Goal: Task Accomplishment & Management: Complete application form

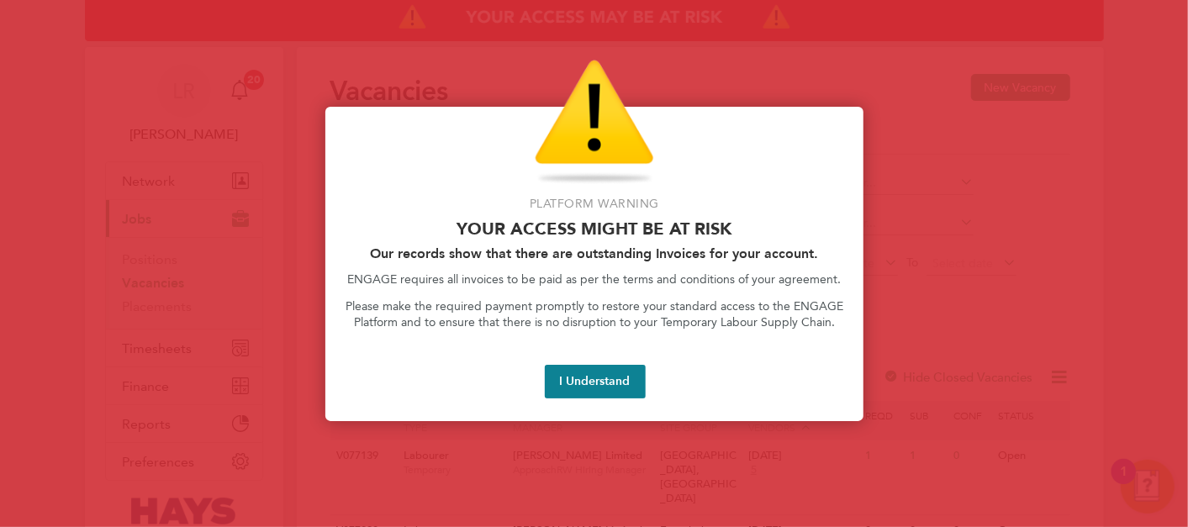
drag, startPoint x: 635, startPoint y: 388, endPoint x: 477, endPoint y: 387, distance: 157.2
click at [634, 387] on button "I Understand" at bounding box center [595, 382] width 101 height 34
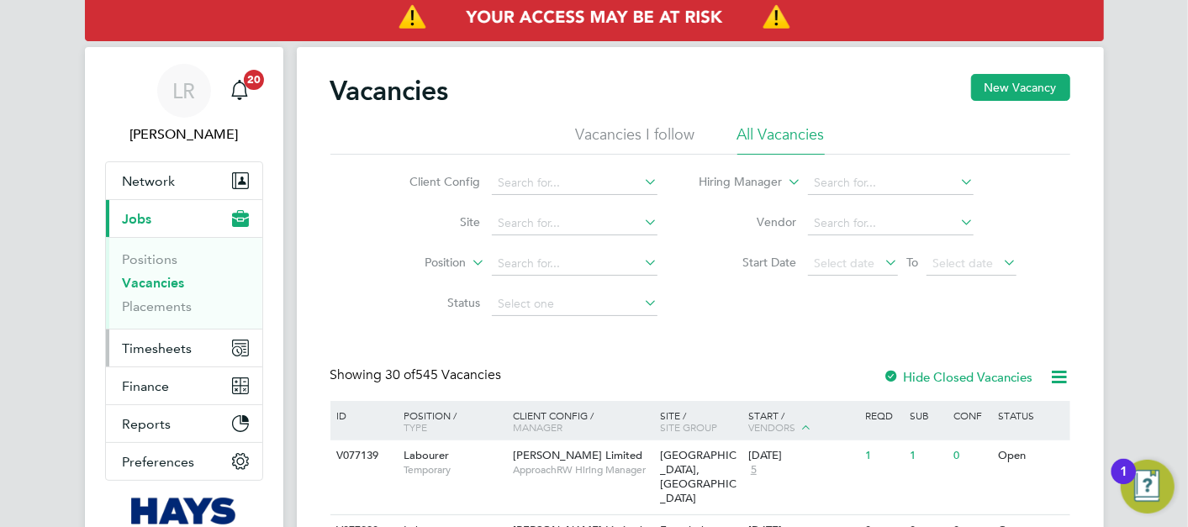
click at [180, 336] on button "Timesheets" at bounding box center [184, 348] width 156 height 37
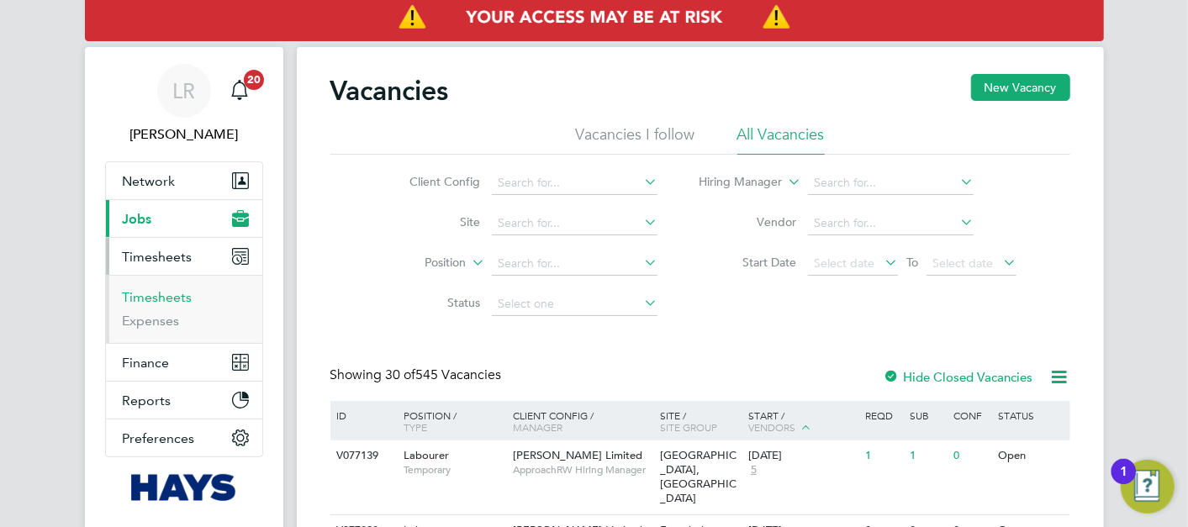
drag, startPoint x: 164, startPoint y: 298, endPoint x: 188, endPoint y: 287, distance: 27.1
click at [164, 298] on link "Timesheets" at bounding box center [158, 297] width 70 height 16
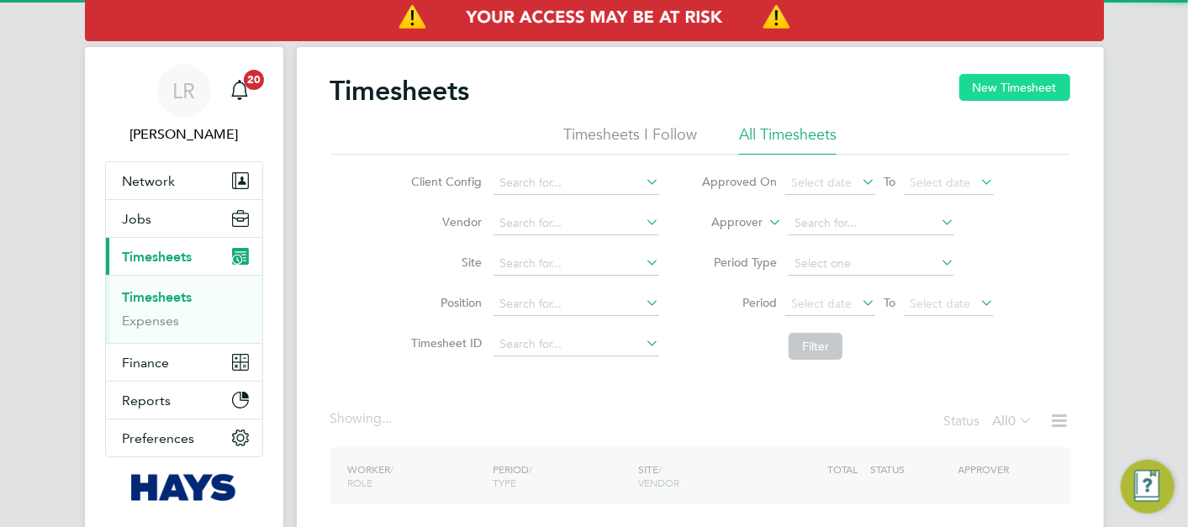
click at [1013, 92] on button "New Timesheet" at bounding box center [1014, 87] width 111 height 27
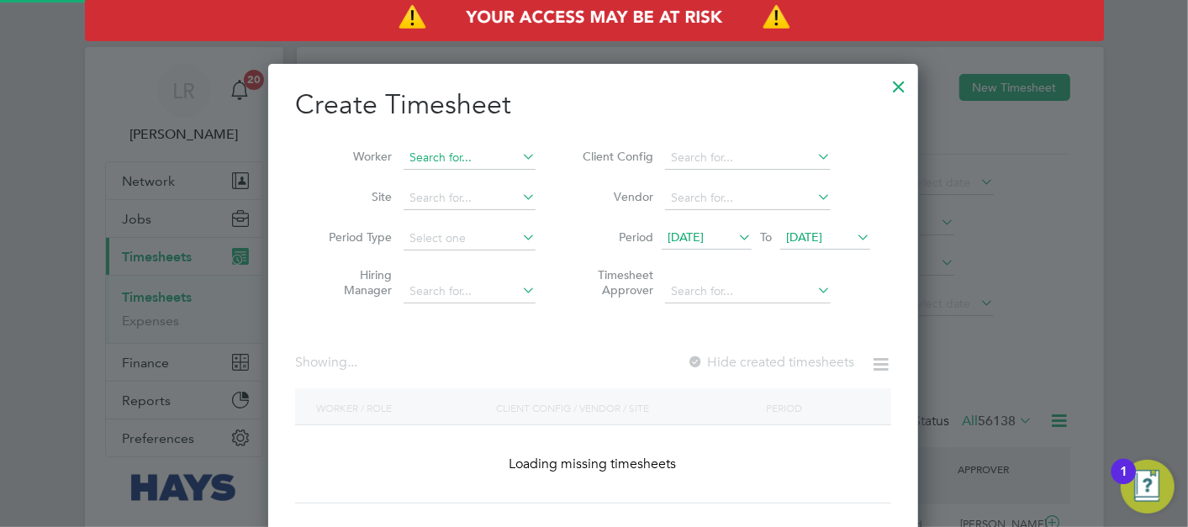
click at [413, 160] on input at bounding box center [469, 158] width 132 height 24
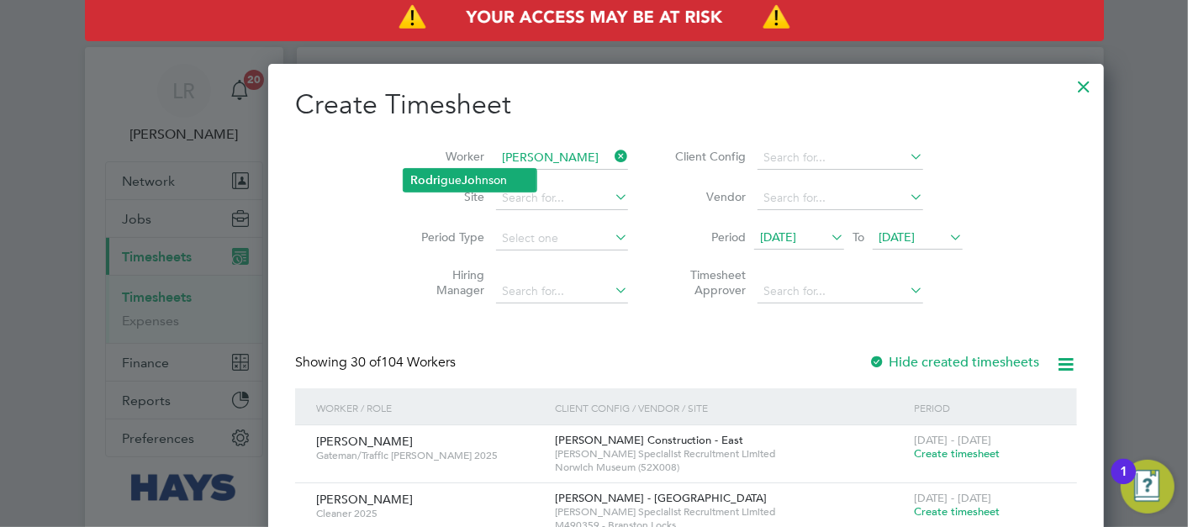
type input "[PERSON_NAME]"
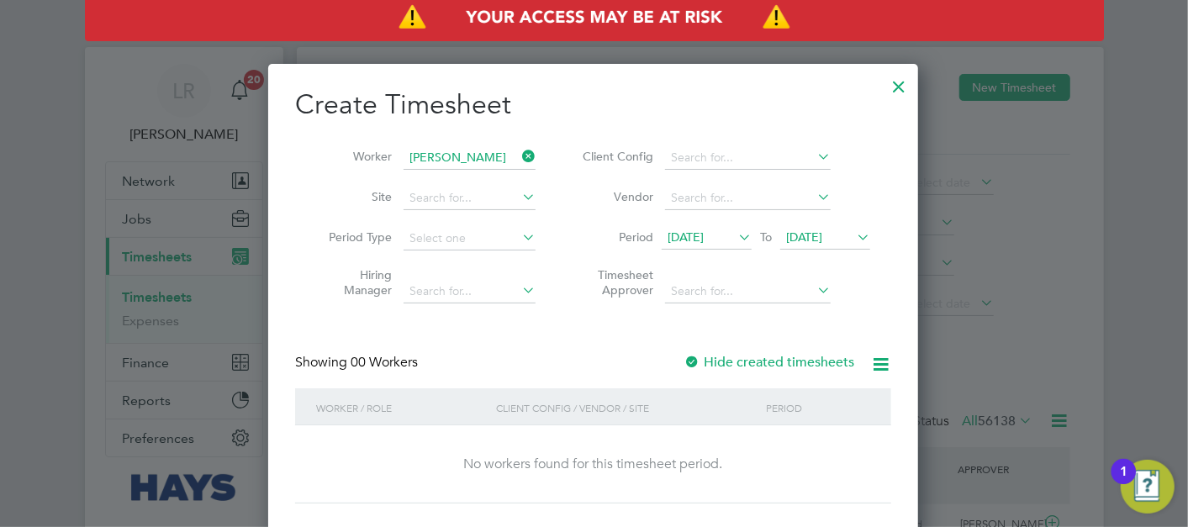
click at [762, 360] on label "Hide created timesheets" at bounding box center [768, 362] width 171 height 17
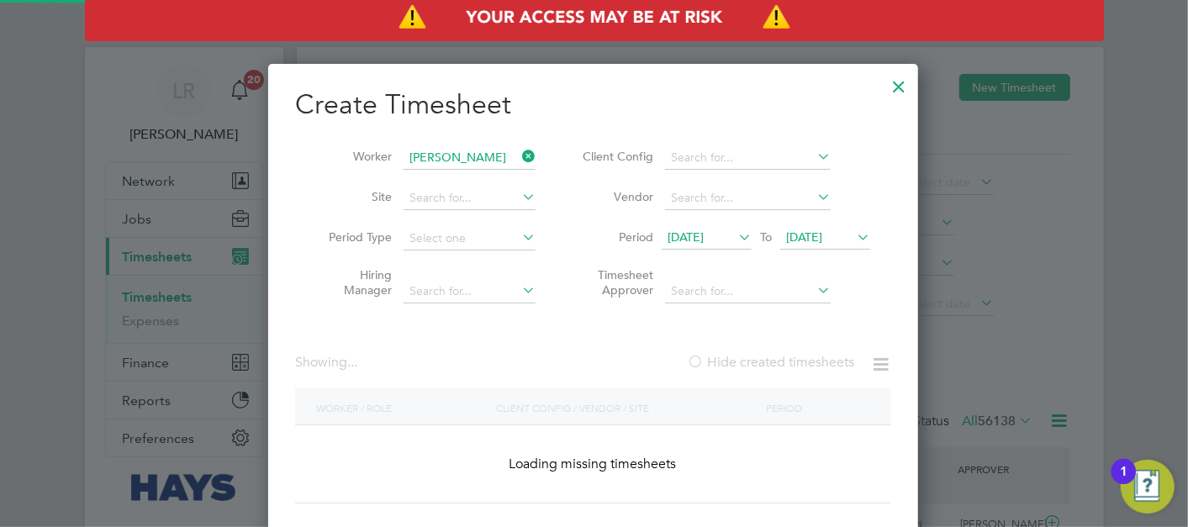
click at [763, 361] on label "Hide created timesheets" at bounding box center [770, 362] width 167 height 17
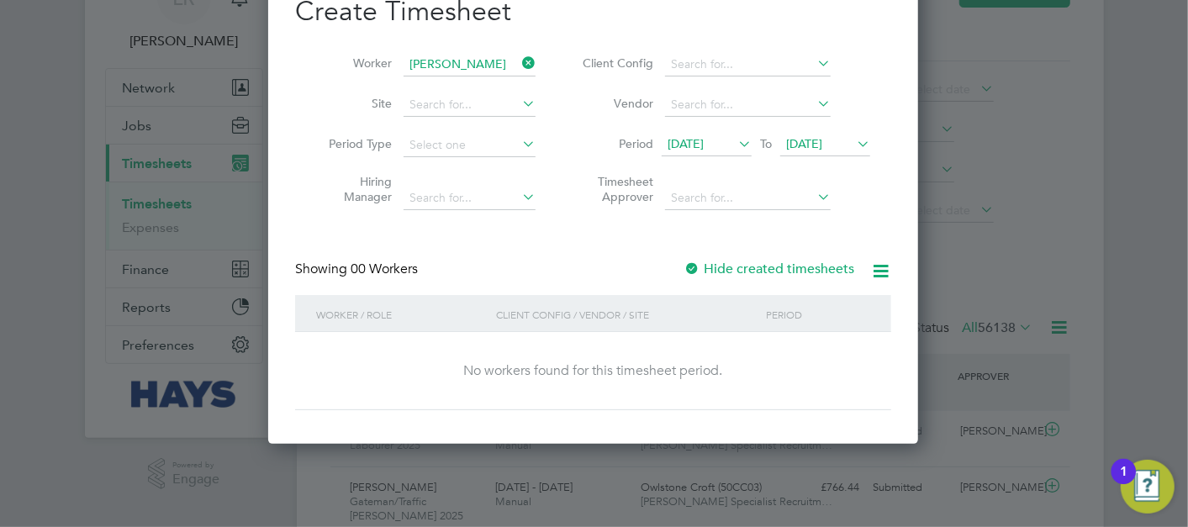
click at [798, 140] on span "[DATE]" at bounding box center [804, 143] width 36 height 15
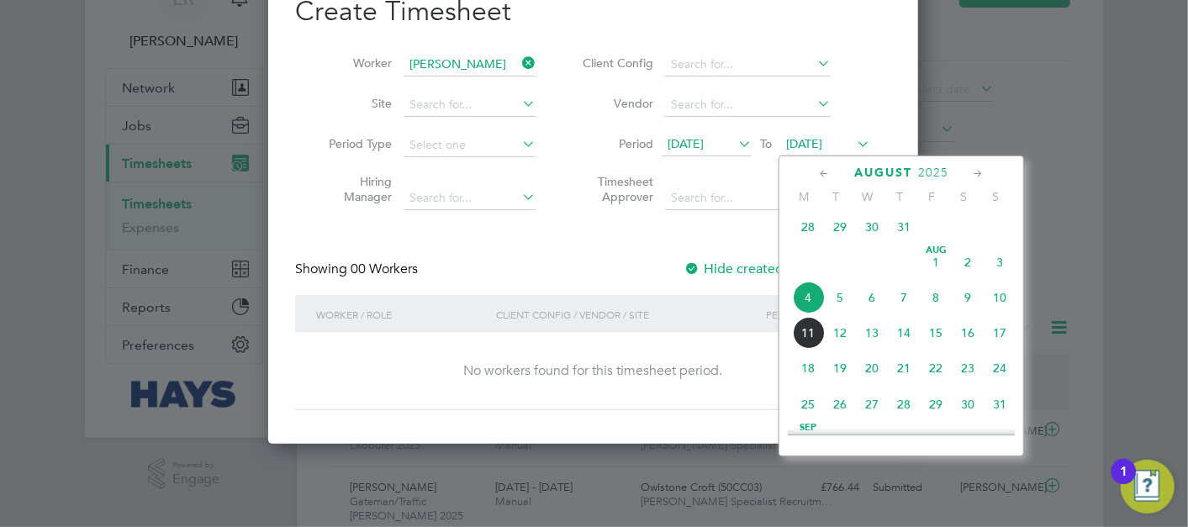
click at [924, 384] on span "22" at bounding box center [936, 368] width 32 height 32
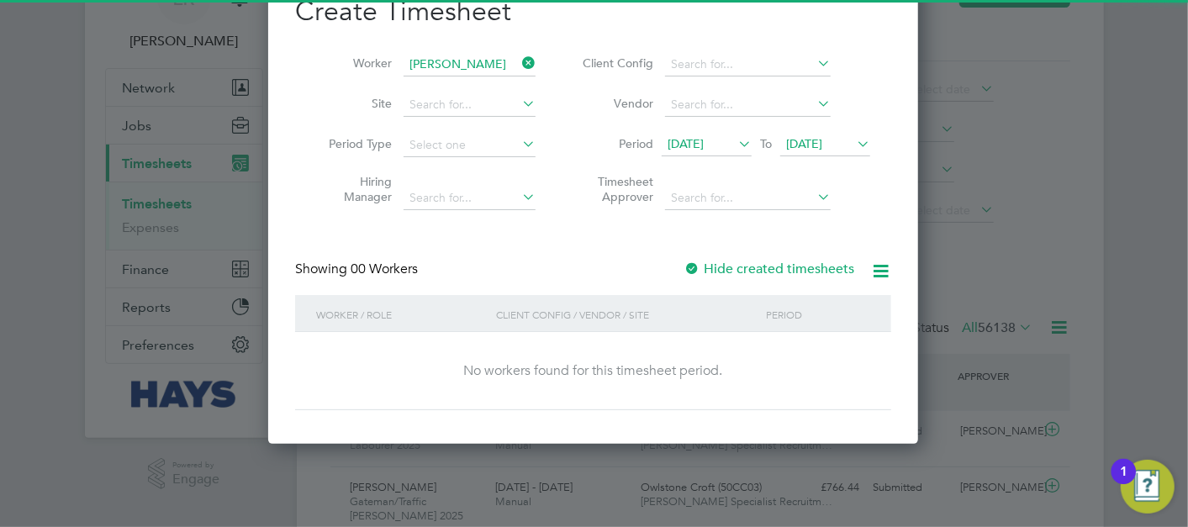
click at [783, 270] on label "Hide created timesheets" at bounding box center [768, 269] width 171 height 17
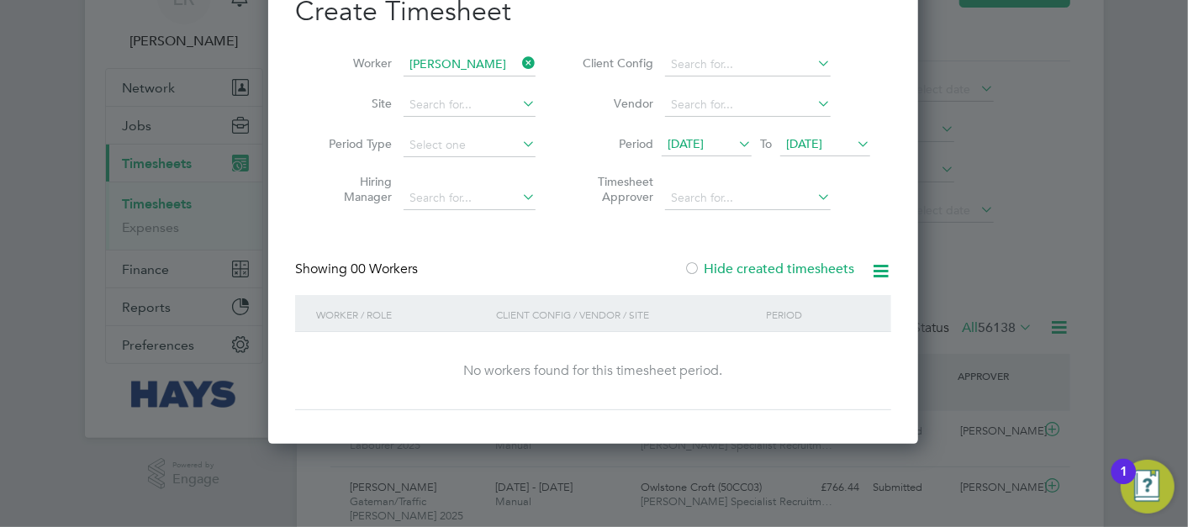
click at [783, 270] on label "Hide created timesheets" at bounding box center [768, 269] width 171 height 17
click at [784, 269] on label "Hide created timesheets" at bounding box center [768, 269] width 171 height 17
click at [704, 139] on span "[DATE]" at bounding box center [685, 143] width 36 height 15
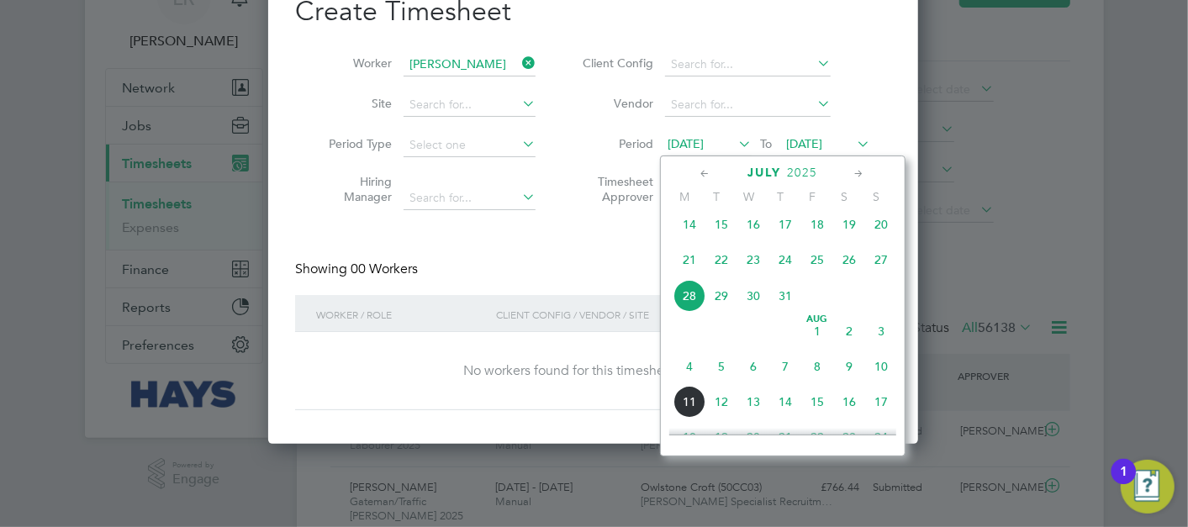
click at [710, 171] on icon at bounding box center [706, 174] width 16 height 18
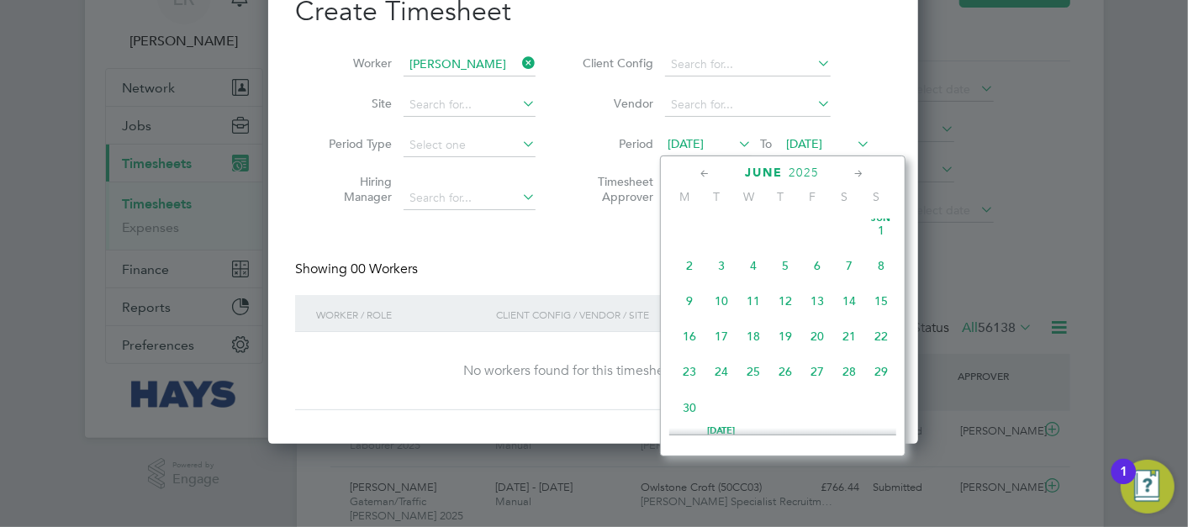
click at [709, 171] on icon at bounding box center [706, 174] width 16 height 18
click at [788, 229] on span "[DATE]" at bounding box center [785, 233] width 32 height 32
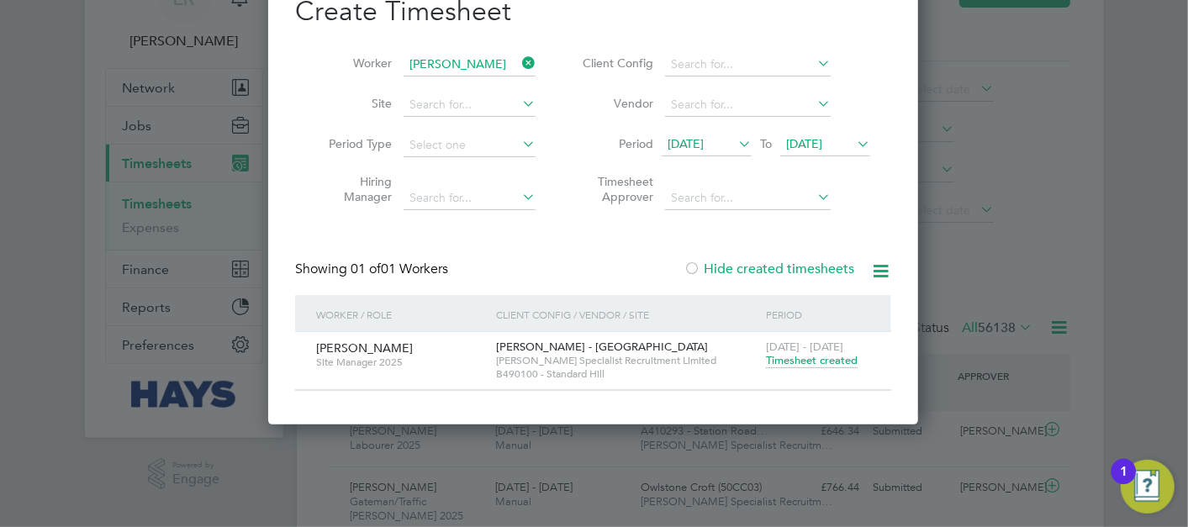
click at [822, 142] on span "[DATE]" at bounding box center [804, 143] width 36 height 15
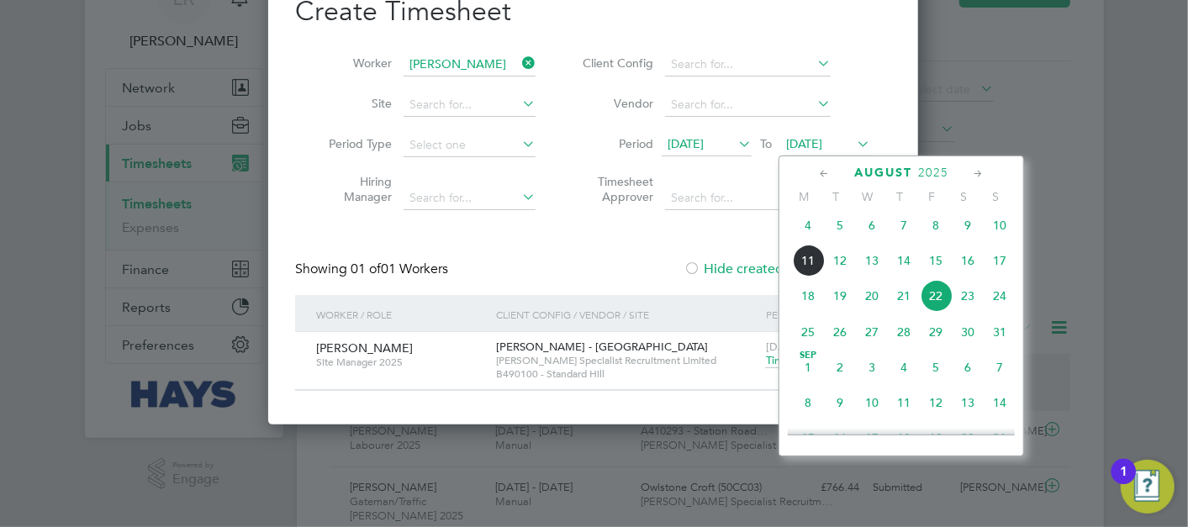
click at [961, 340] on span "30" at bounding box center [968, 332] width 32 height 32
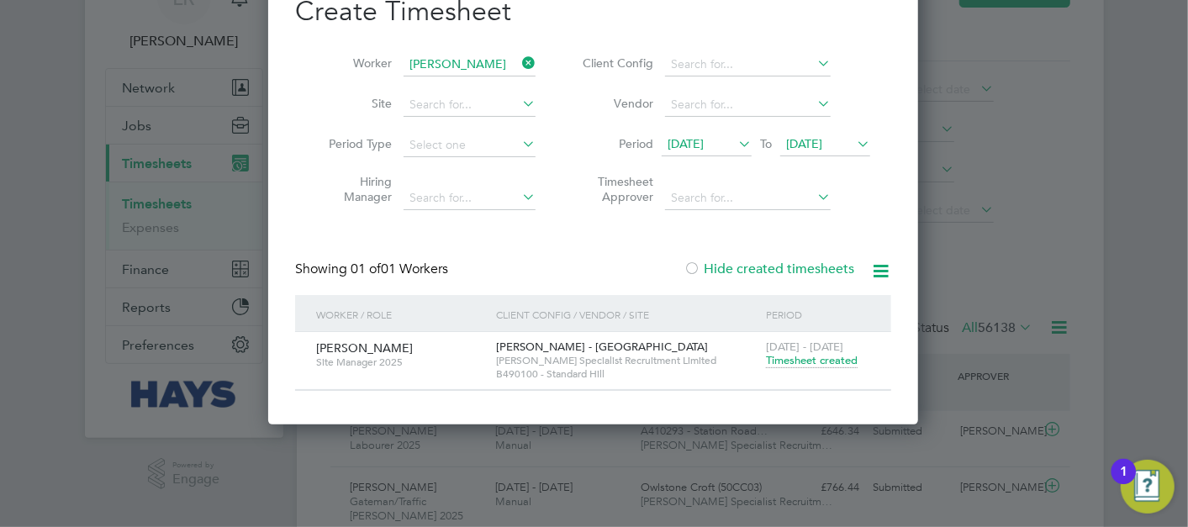
click at [821, 271] on label "Hide created timesheets" at bounding box center [768, 269] width 171 height 17
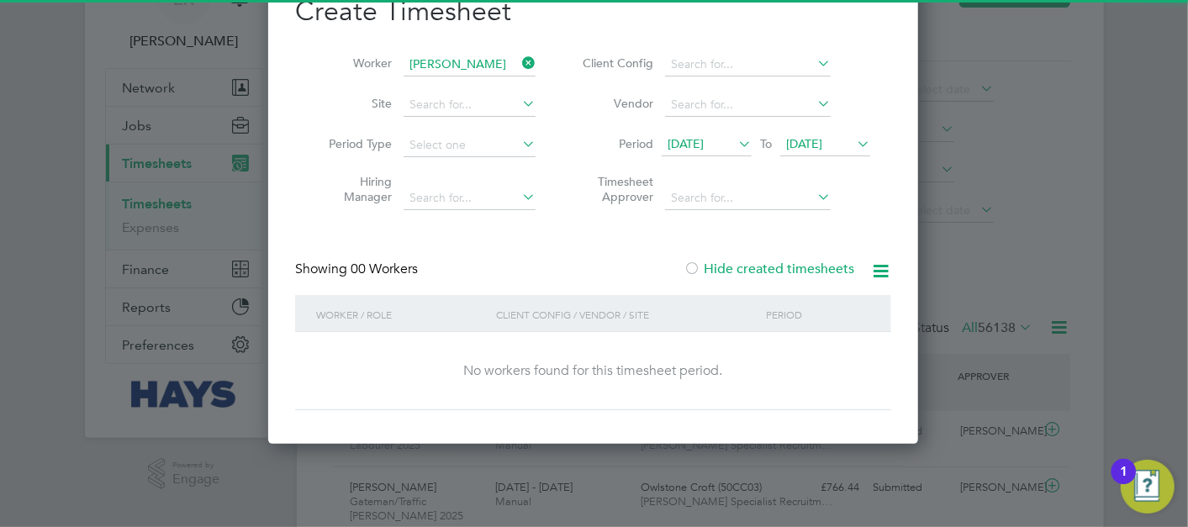
click at [821, 271] on label "Hide created timesheets" at bounding box center [768, 269] width 171 height 17
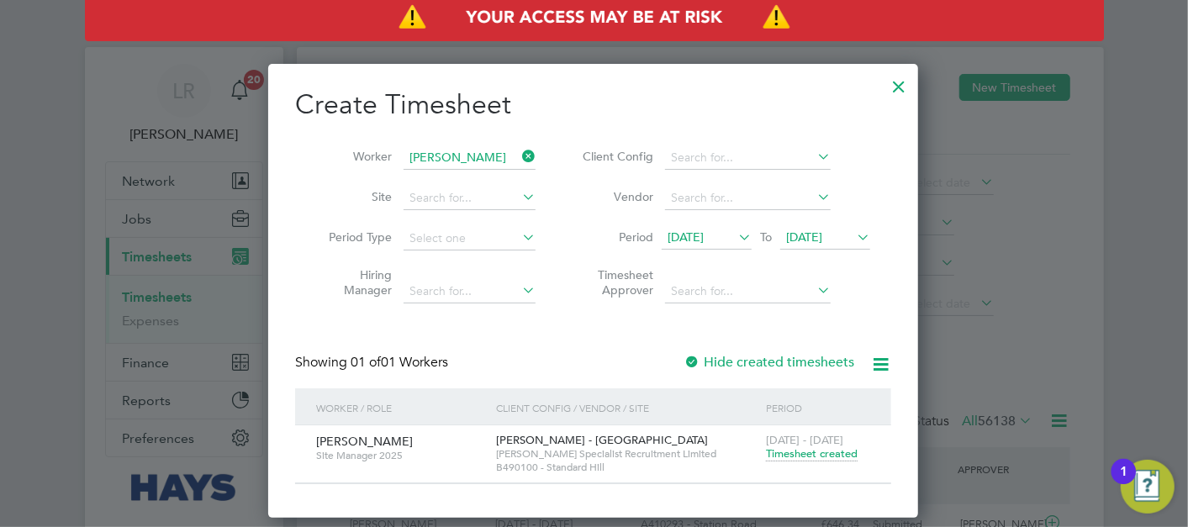
click at [556, 172] on li "Client Config" at bounding box center [723, 158] width 335 height 40
click at [894, 89] on div at bounding box center [898, 82] width 30 height 30
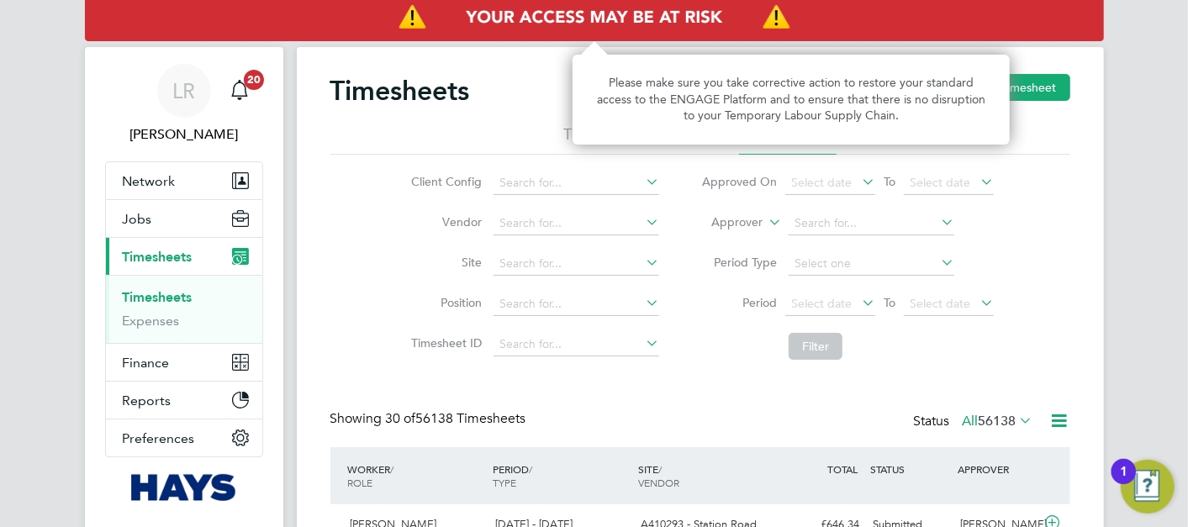
scroll to position [42, 145]
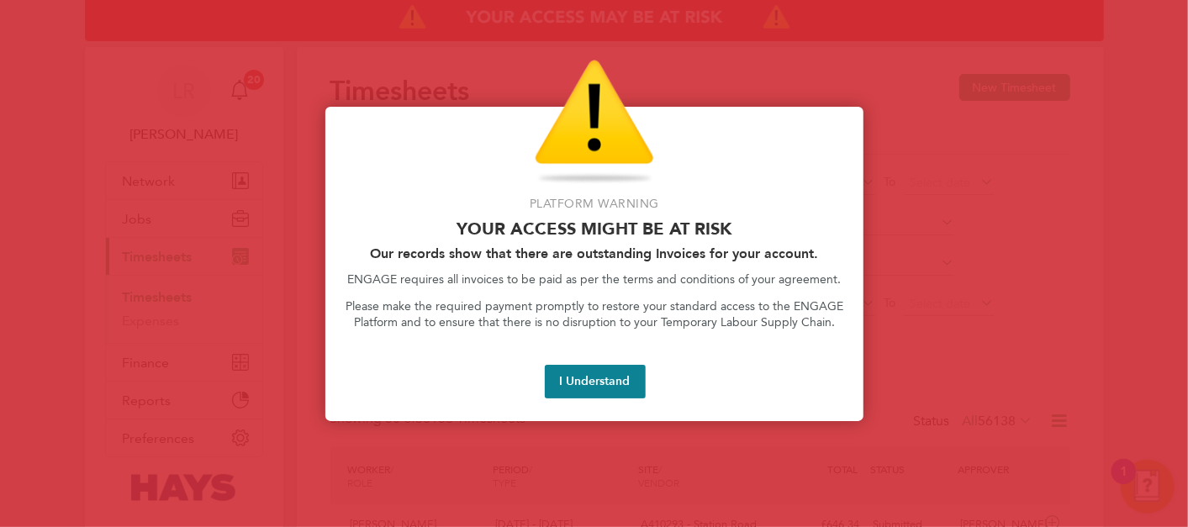
drag, startPoint x: 613, startPoint y: 370, endPoint x: 615, endPoint y: 347, distance: 22.8
click at [613, 371] on button "I Understand" at bounding box center [595, 382] width 101 height 34
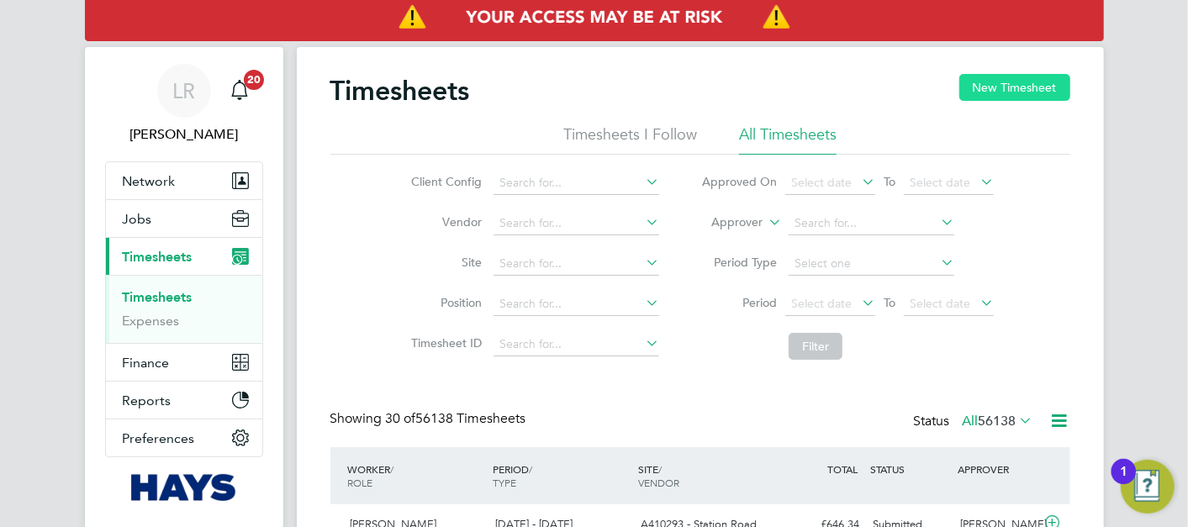
click at [978, 91] on button "New Timesheet" at bounding box center [1014, 87] width 111 height 27
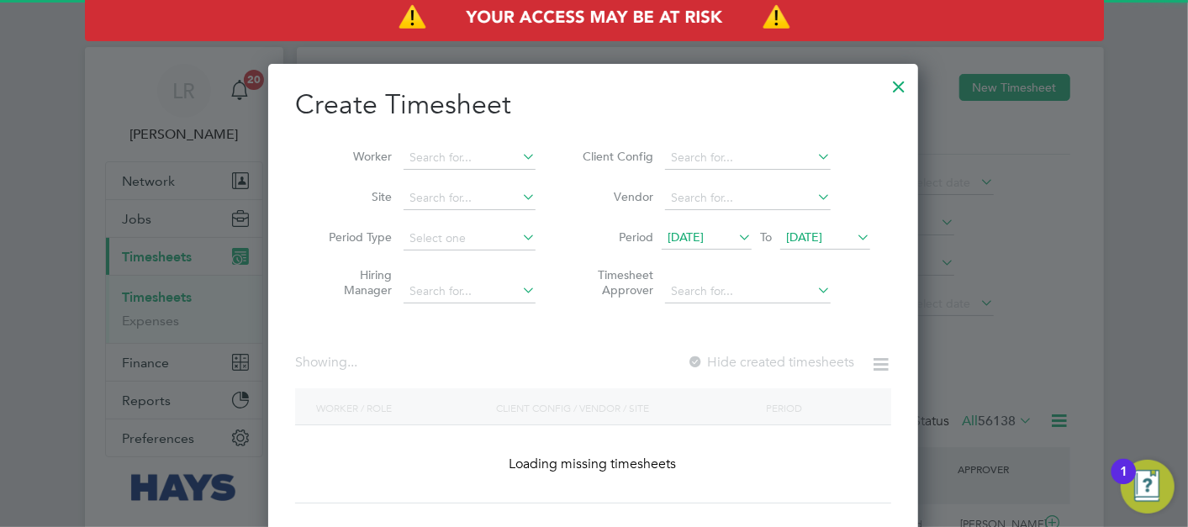
click at [418, 168] on li "Worker" at bounding box center [425, 158] width 261 height 40
click at [435, 156] on input at bounding box center [469, 158] width 132 height 24
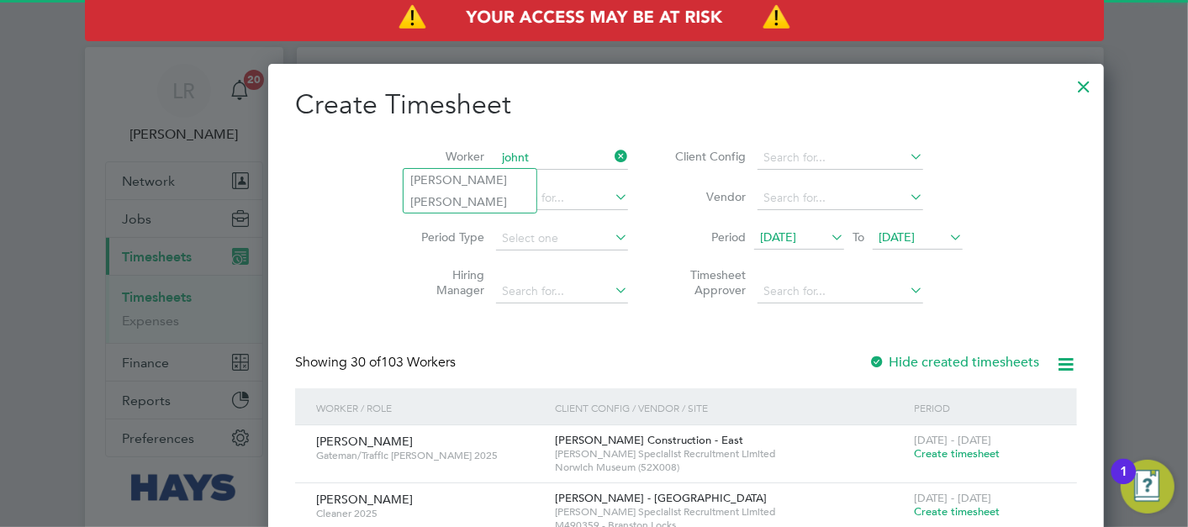
type input "[PERSON_NAME]"
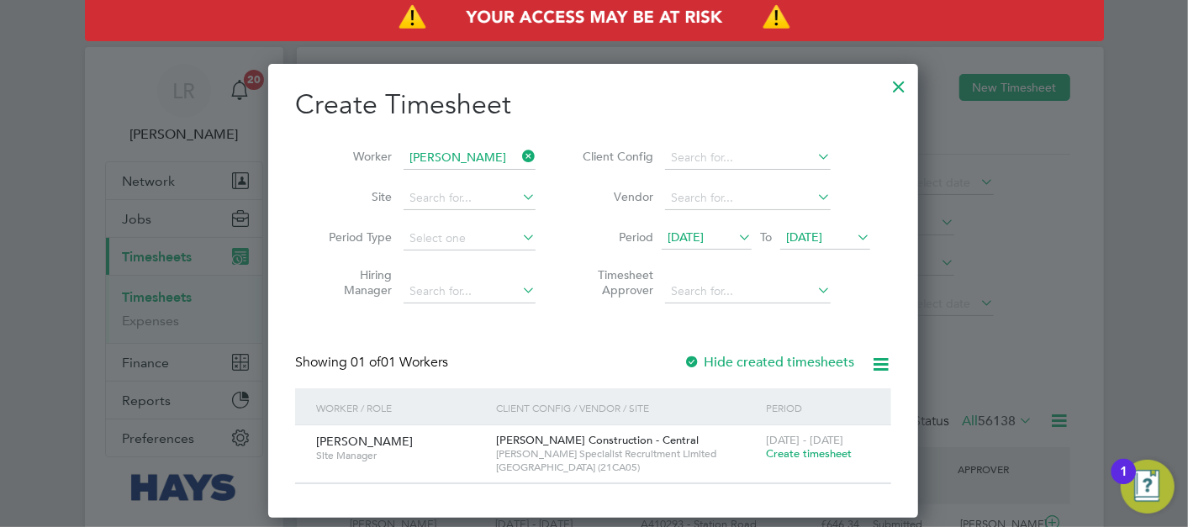
click at [763, 361] on label "Hide created timesheets" at bounding box center [768, 362] width 171 height 17
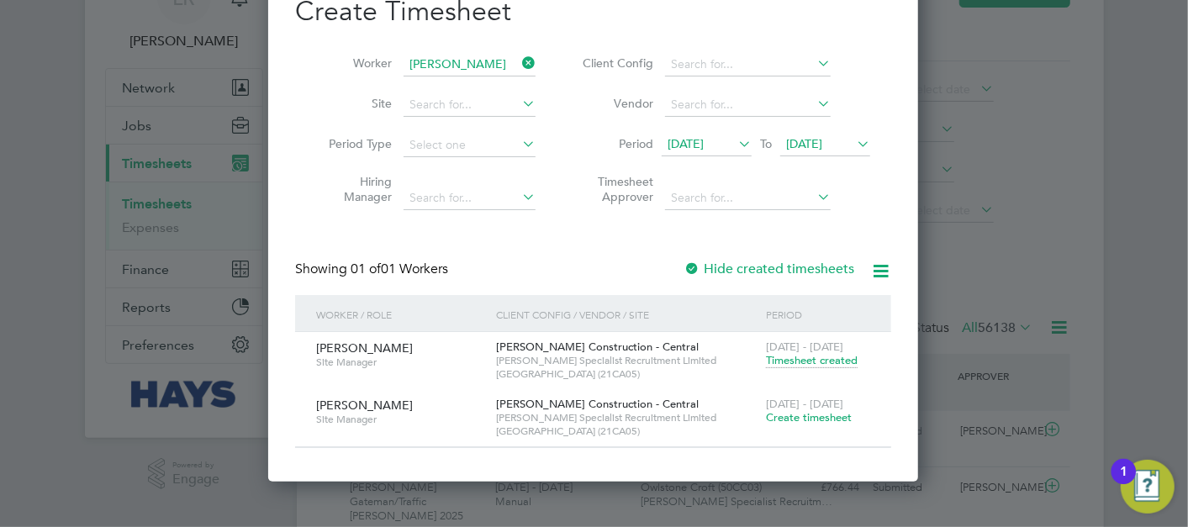
click at [823, 420] on span "Create timesheet" at bounding box center [809, 417] width 86 height 14
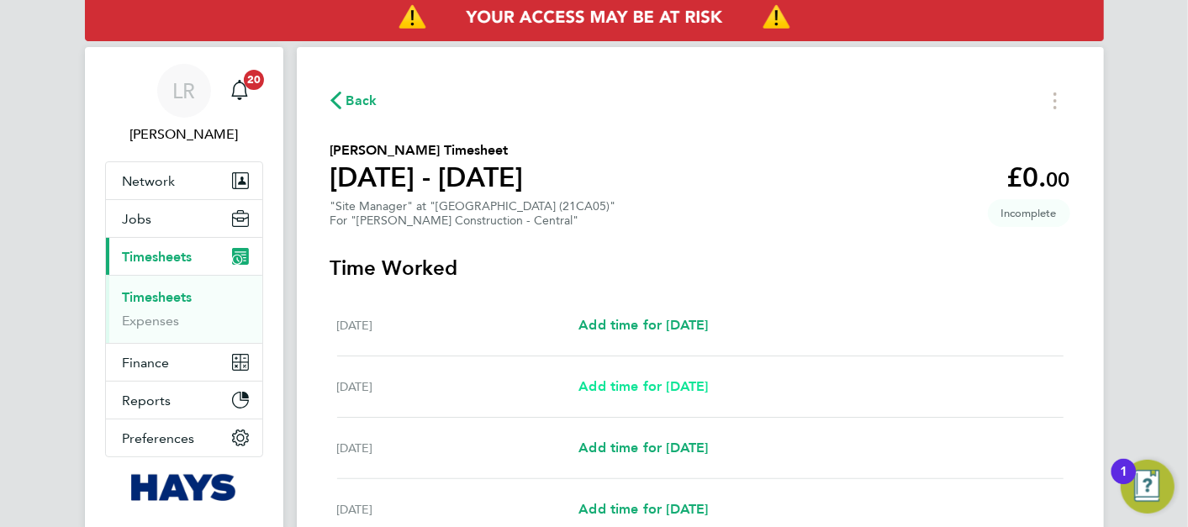
click at [664, 381] on span "Add time for [DATE]" at bounding box center [642, 386] width 129 height 16
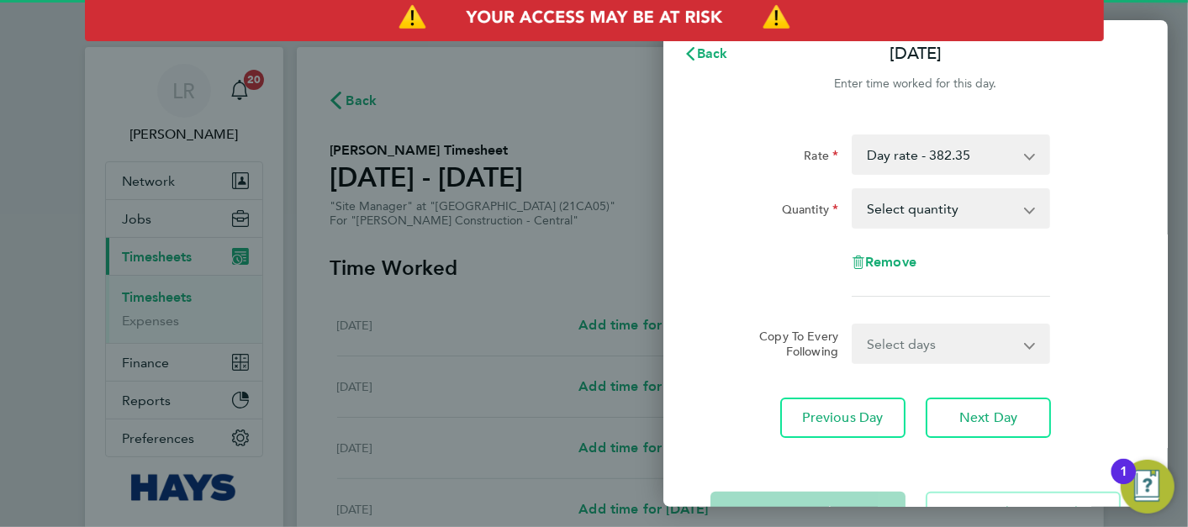
click at [957, 151] on select "Day rate - 382.35 [DATE] - 573.53" at bounding box center [940, 154] width 175 height 37
click at [1004, 206] on select "Select quantity 0.5 1" at bounding box center [940, 208] width 175 height 37
drag, startPoint x: 1004, startPoint y: 206, endPoint x: 991, endPoint y: 166, distance: 42.3
click at [1004, 203] on select "Select quantity 0.5 1" at bounding box center [940, 208] width 175 height 37
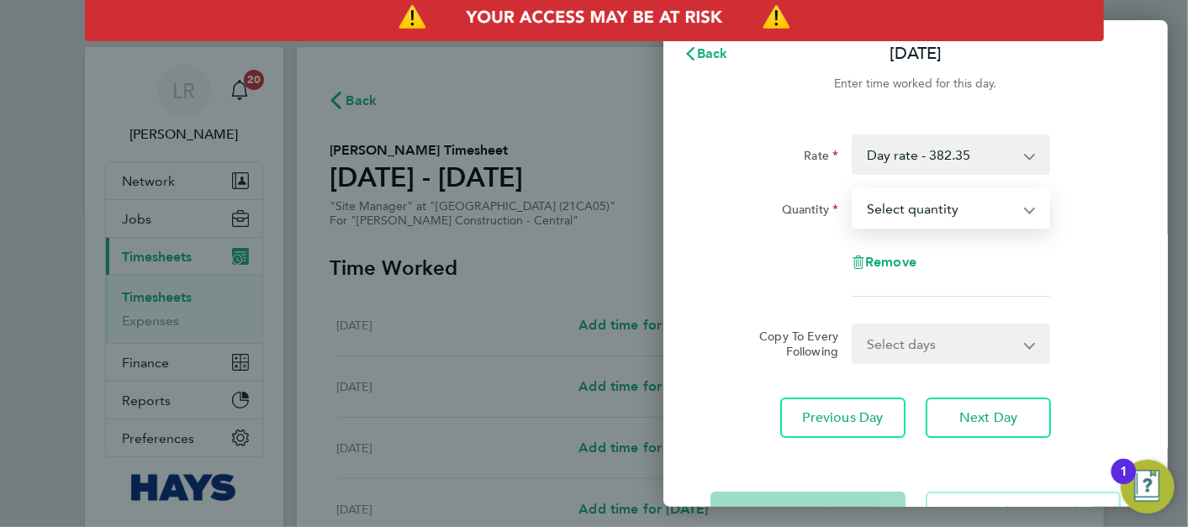
click at [990, 157] on select "Day rate - 382.35 [DATE] - 573.53" at bounding box center [940, 154] width 175 height 37
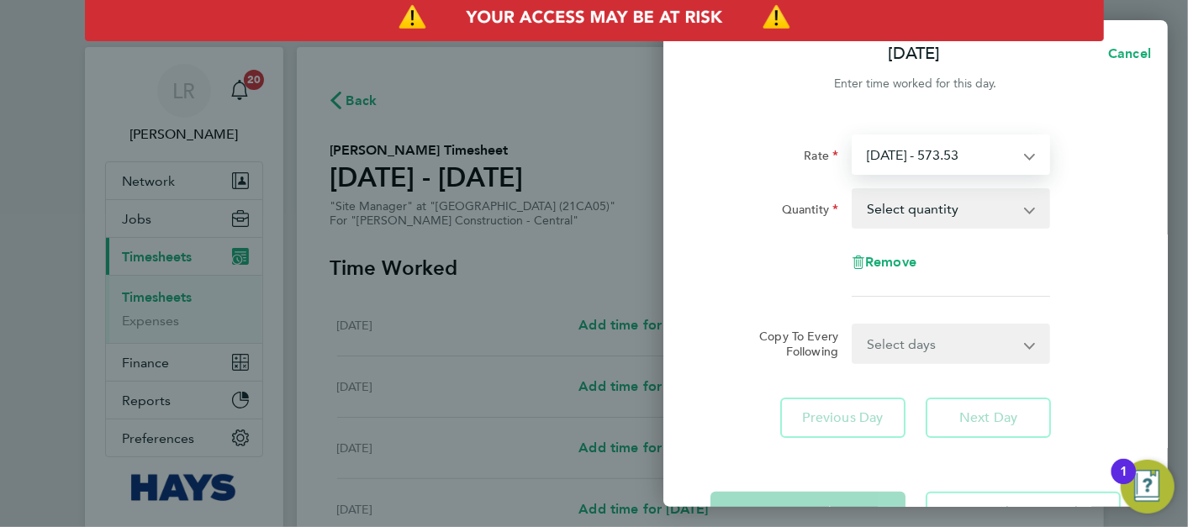
click at [968, 159] on select "[DATE] - 573.53 Day rate - 382.35" at bounding box center [940, 154] width 175 height 37
click at [1133, 182] on div "Rate [DATE] - 573.53 Day rate - 382.35 Quantity Select quantity 0.5 1 Remove Co…" at bounding box center [915, 286] width 504 height 344
click at [990, 200] on select "Select quantity 0.5 1" at bounding box center [940, 208] width 175 height 37
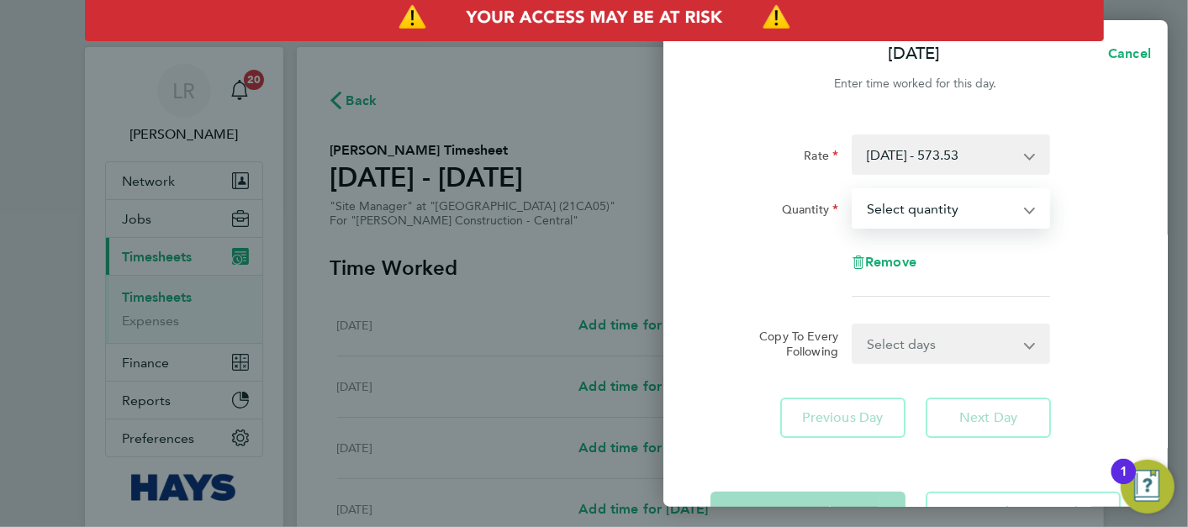
click at [1078, 231] on div "Rate [DATE] - 573.53 Day rate - 382.35 Quantity Select quantity 0.5 1 Remove" at bounding box center [915, 215] width 410 height 162
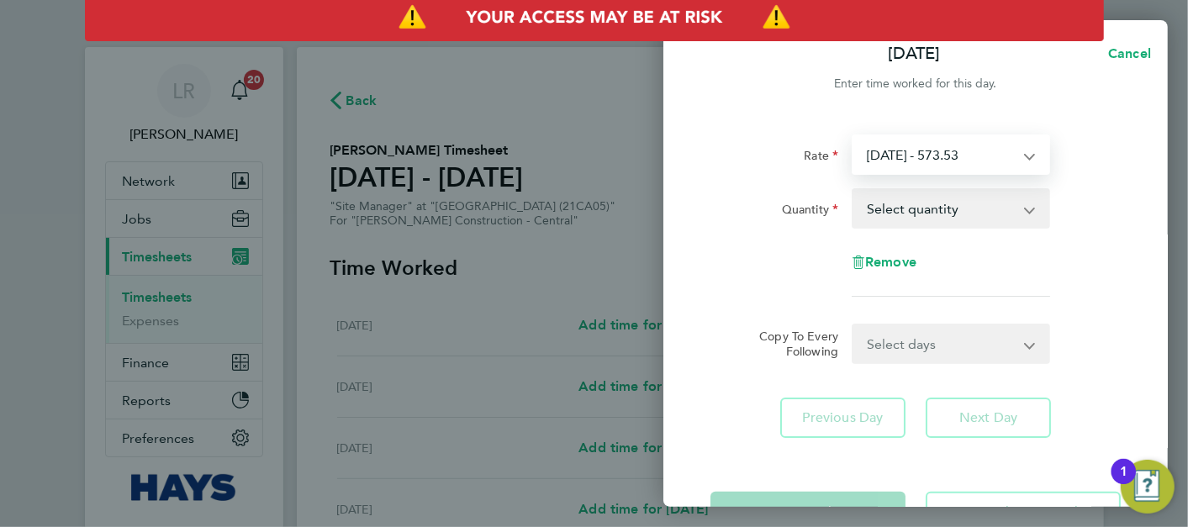
click at [995, 161] on select "[DATE] - 573.53 Day rate - 382.35" at bounding box center [940, 154] width 175 height 37
drag, startPoint x: 1062, startPoint y: 168, endPoint x: 1115, endPoint y: 58, distance: 122.6
click at [1073, 153] on div "Rate [DATE] - 573.53 Day rate - 382.35" at bounding box center [916, 154] width 424 height 40
click at [1128, 63] on button "Cancel" at bounding box center [1124, 54] width 87 height 34
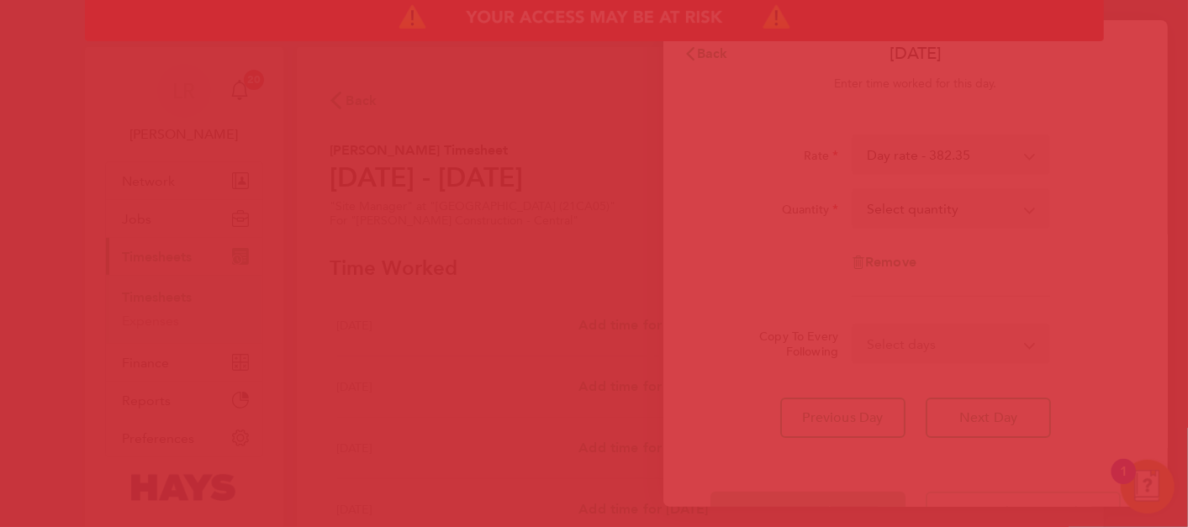
drag, startPoint x: 855, startPoint y: 199, endPoint x: 874, endPoint y: 121, distance: 80.5
click at [855, 198] on div at bounding box center [594, 263] width 1188 height 527
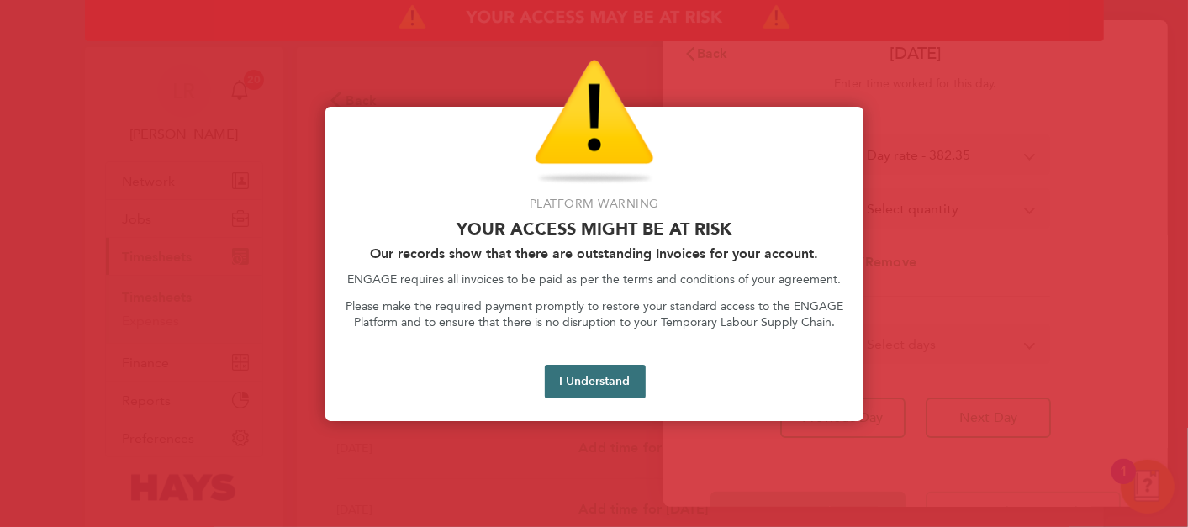
drag, startPoint x: 614, startPoint y: 398, endPoint x: 614, endPoint y: 383, distance: 15.1
click at [614, 388] on div "Platform Warning Your access might be at risk Our records show that there are o…" at bounding box center [594, 264] width 538 height 314
drag, startPoint x: 614, startPoint y: 383, endPoint x: 613, endPoint y: 372, distance: 11.9
click at [613, 372] on button "I Understand" at bounding box center [595, 382] width 101 height 34
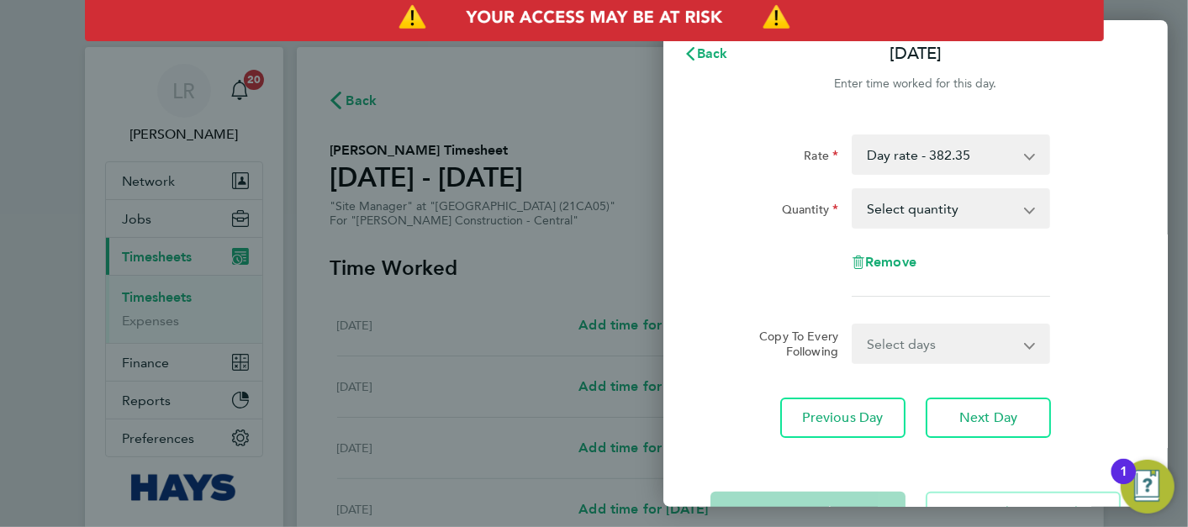
click at [996, 148] on select "Day rate - 382.35 [DATE] - 573.53" at bounding box center [940, 154] width 175 height 37
click at [704, 50] on span "Back" at bounding box center [712, 53] width 31 height 16
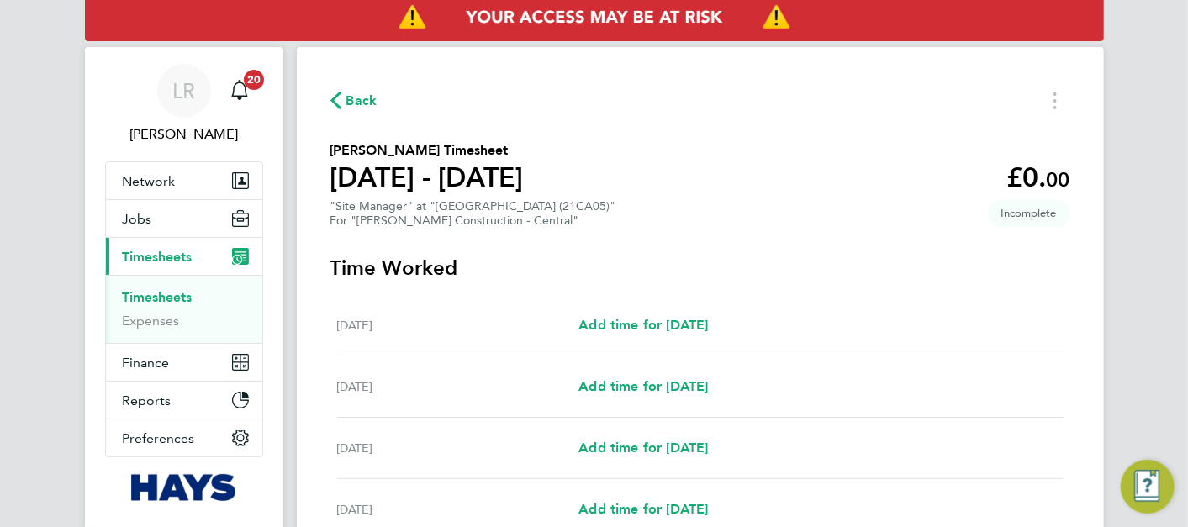
click at [360, 103] on span "Back" at bounding box center [361, 101] width 31 height 20
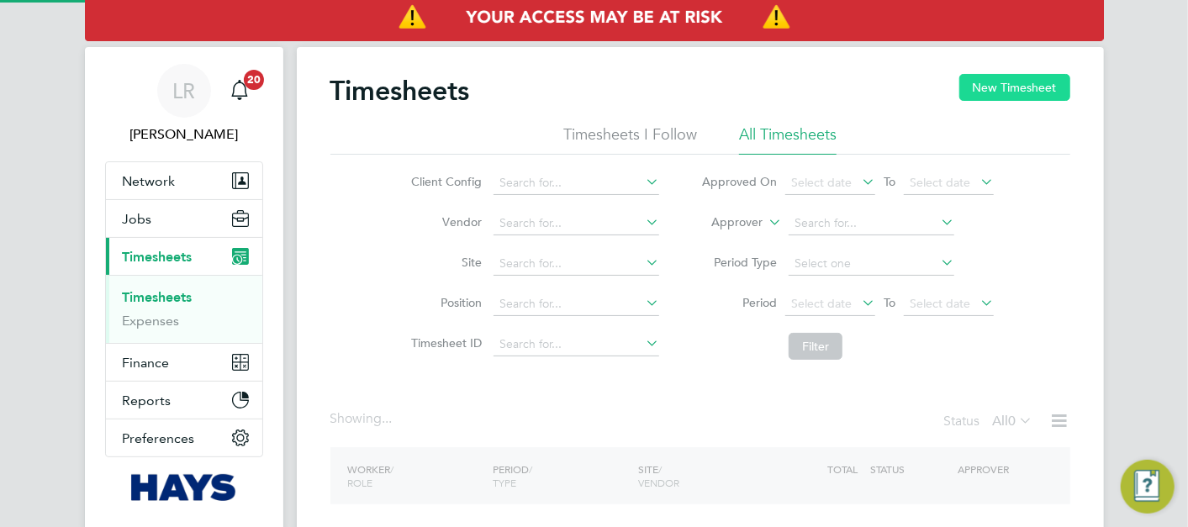
click at [1006, 88] on button "New Timesheet" at bounding box center [1014, 87] width 111 height 27
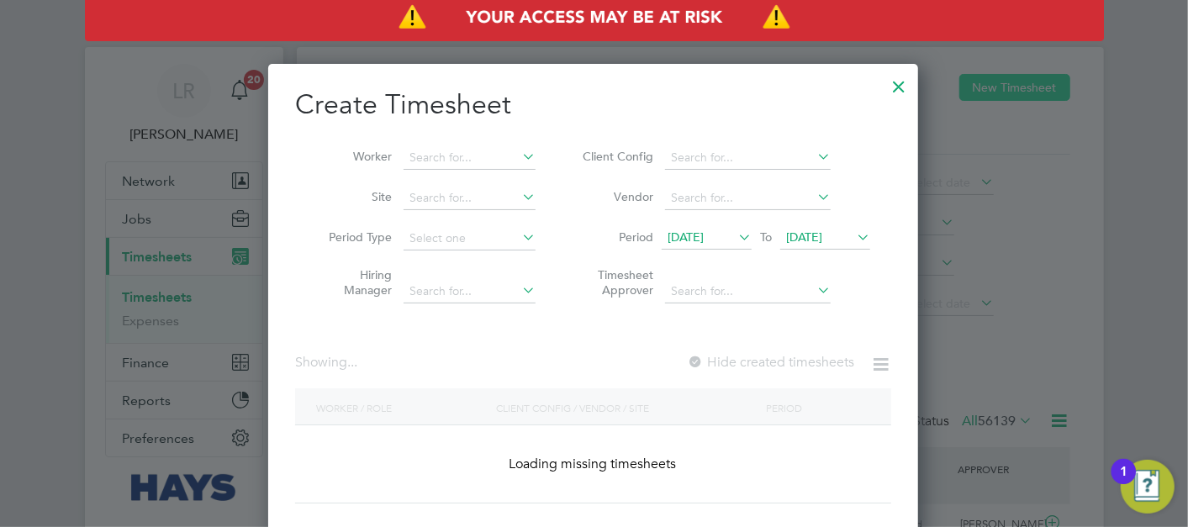
scroll to position [57, 145]
click at [1004, 84] on div at bounding box center [594, 263] width 1188 height 527
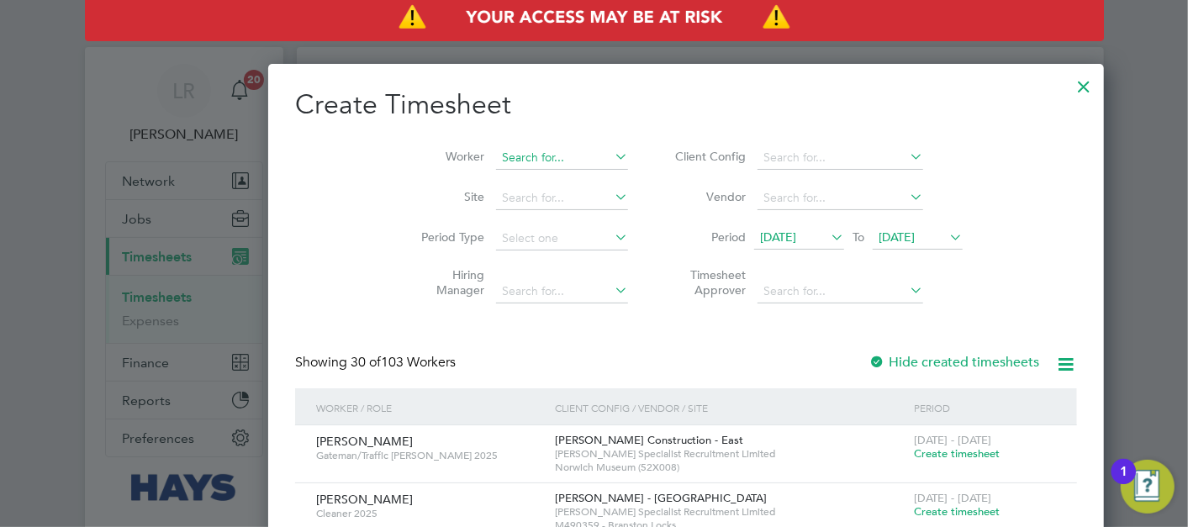
click at [496, 161] on input at bounding box center [562, 158] width 132 height 24
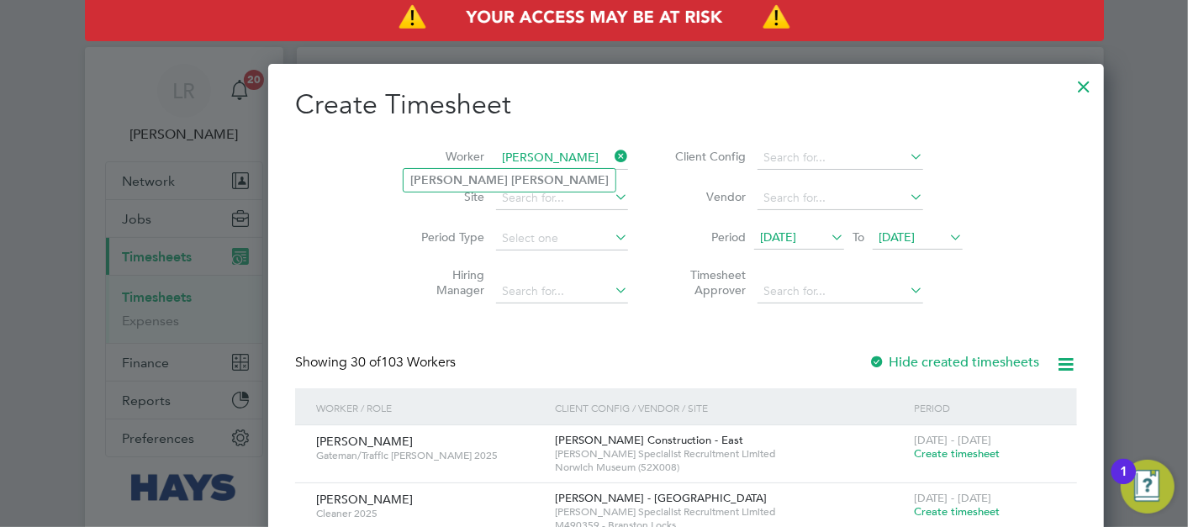
click at [480, 181] on li "[PERSON_NAME]" at bounding box center [509, 180] width 212 height 23
type input "[PERSON_NAME]"
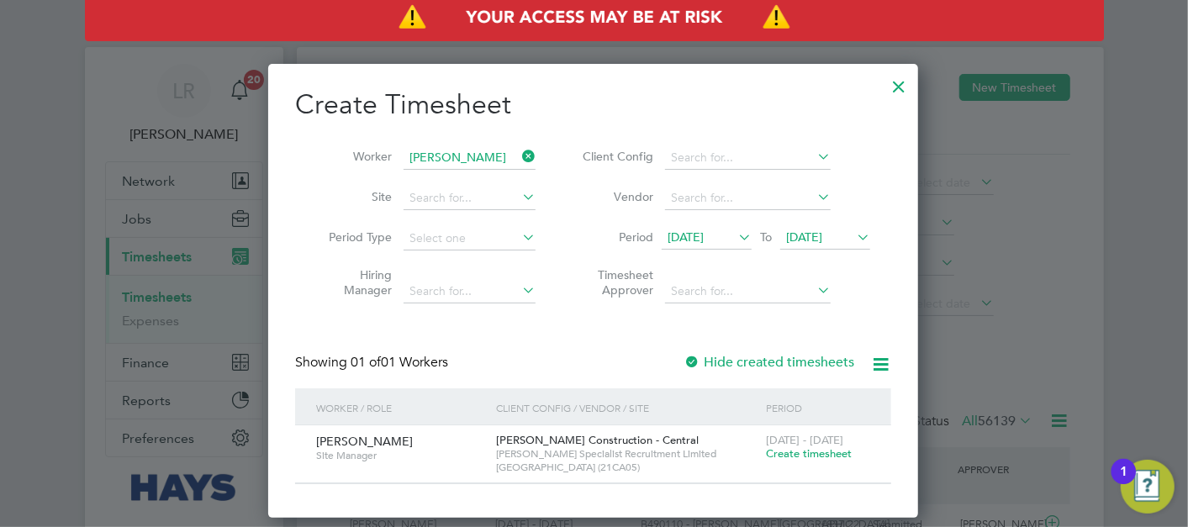
click at [804, 458] on span "Create timesheet" at bounding box center [809, 453] width 86 height 14
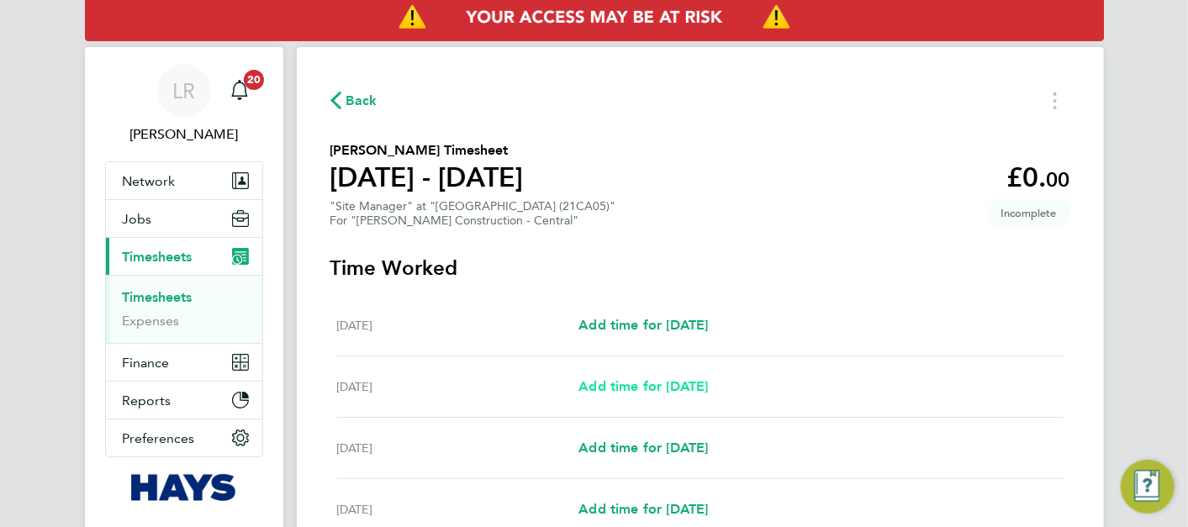
click at [664, 383] on span "Add time for [DATE]" at bounding box center [642, 386] width 129 height 16
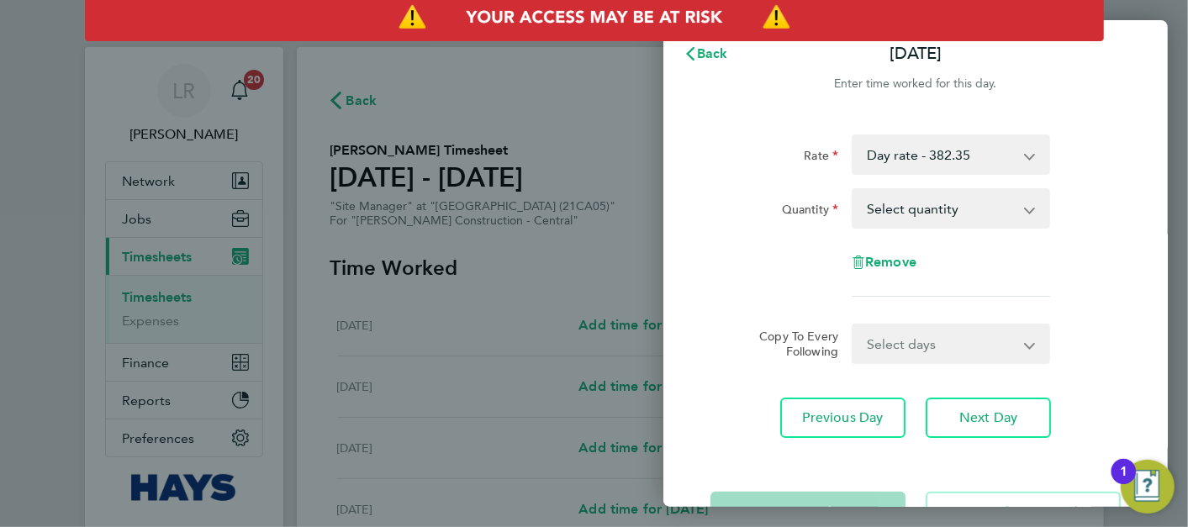
drag, startPoint x: 943, startPoint y: 151, endPoint x: 958, endPoint y: 156, distance: 15.9
click at [943, 151] on select "Day rate - 382.35 [DATE] - 573.53 [DATE] - 573.53" at bounding box center [940, 154] width 175 height 37
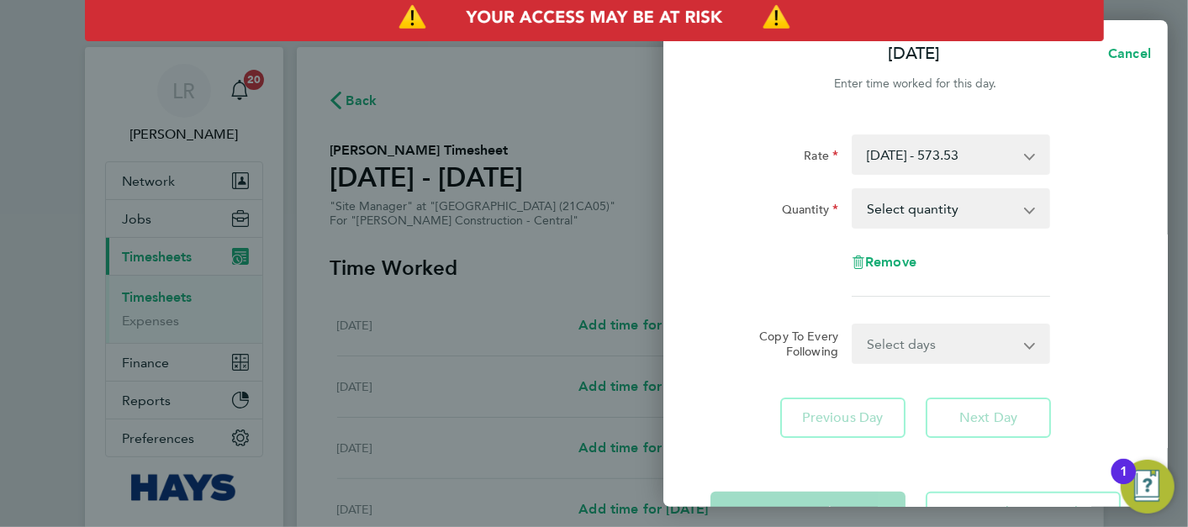
drag, startPoint x: 1004, startPoint y: 145, endPoint x: 1015, endPoint y: 150, distance: 12.4
click at [1004, 145] on select "[DATE] - 573.53 Day rate - 382.35 [DATE] - 573.53" at bounding box center [940, 154] width 175 height 37
click at [994, 155] on select "[DATE] - 573.53 Day rate - 382.35 [DATE] - 573.53" at bounding box center [940, 154] width 175 height 37
click at [1005, 153] on select "[DATE] - 573.53 Day rate - 382.35 [DATE] - 573.53" at bounding box center [940, 154] width 175 height 37
drag, startPoint x: 1005, startPoint y: 153, endPoint x: 1018, endPoint y: 144, distance: 16.3
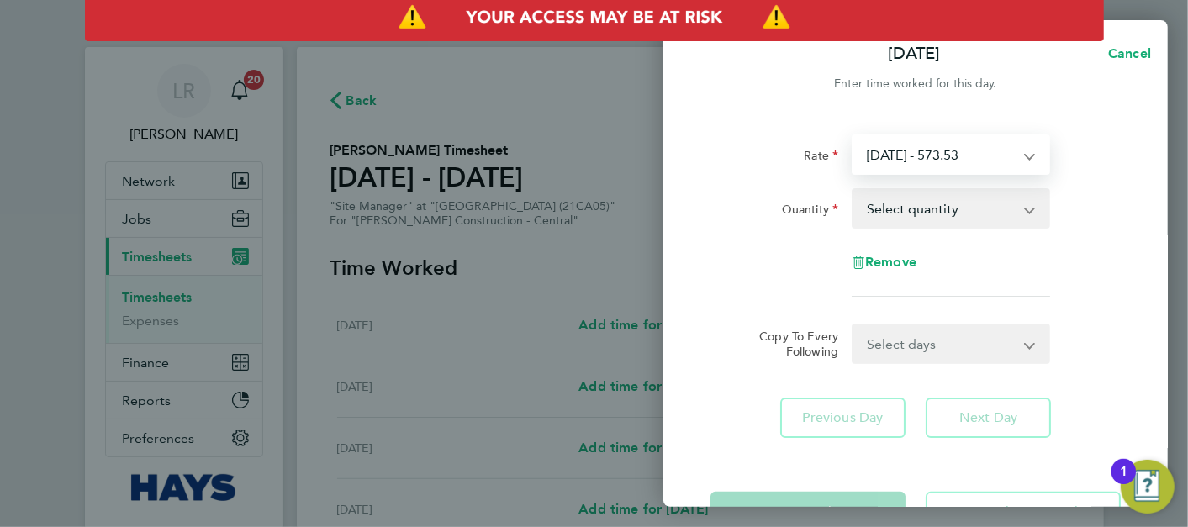
click at [1005, 153] on select "[DATE] - 573.53 Day rate - 382.35 [DATE] - 573.53" at bounding box center [940, 154] width 175 height 37
click at [1121, 56] on span "Cancel" at bounding box center [1127, 53] width 48 height 16
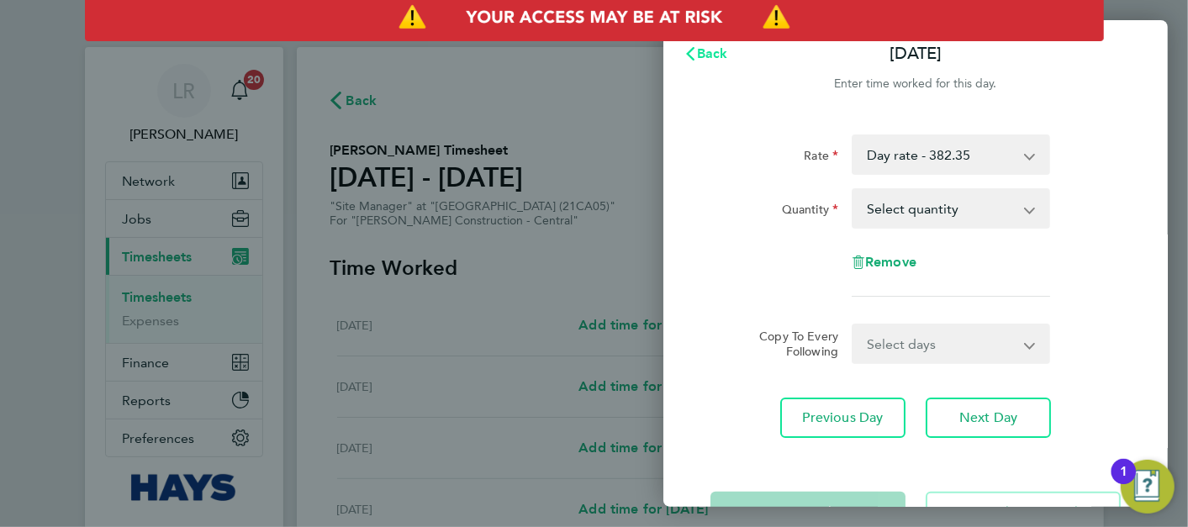
click at [713, 59] on span "Back" at bounding box center [712, 53] width 31 height 16
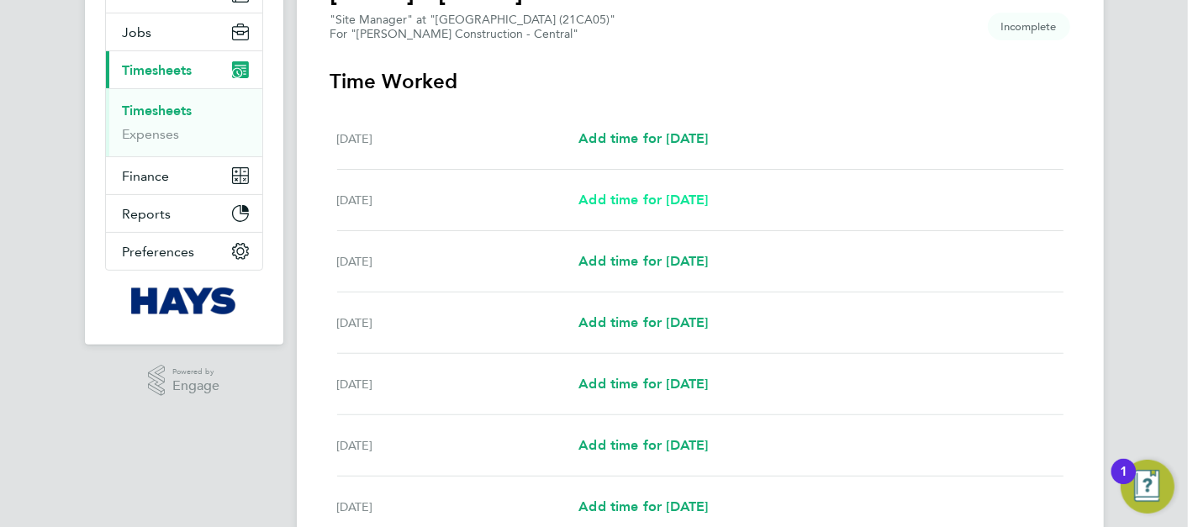
click at [666, 196] on span "Add time for [DATE]" at bounding box center [642, 200] width 129 height 16
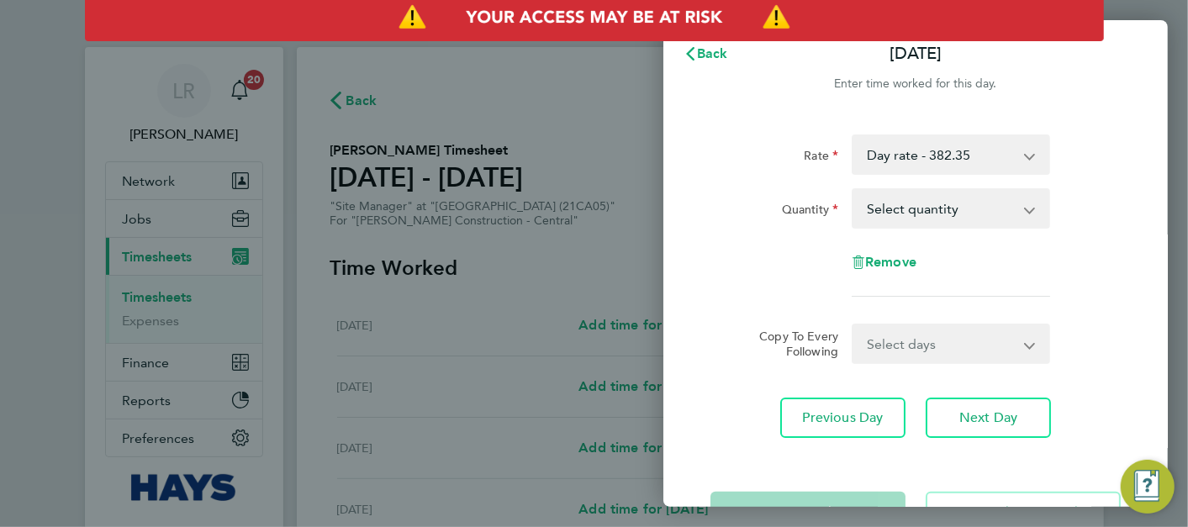
click at [951, 164] on select "Day rate - 382.35 [DATE] - 573.53 [DATE] - 573.53" at bounding box center [940, 154] width 175 height 37
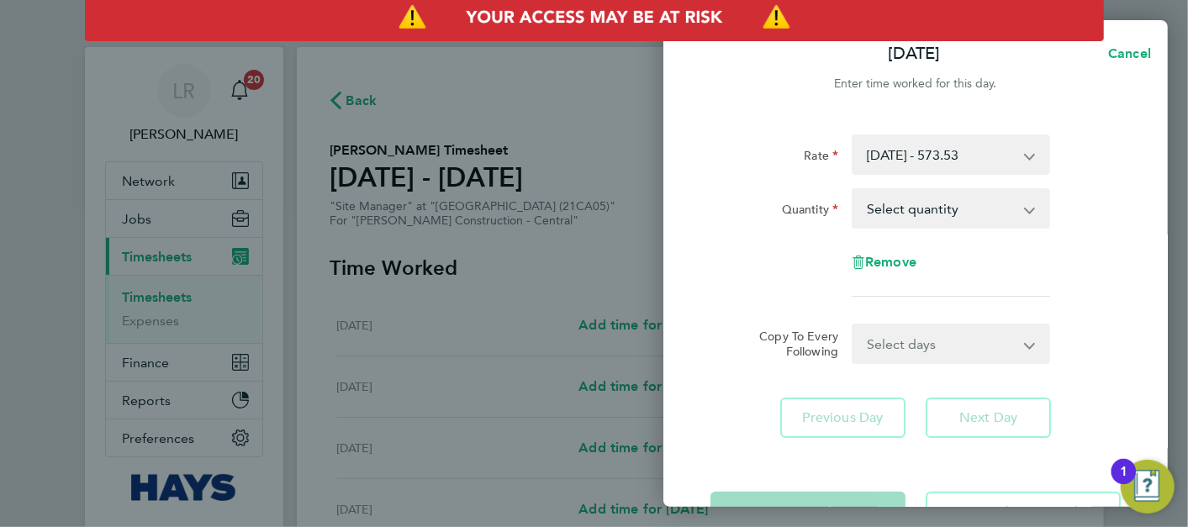
click at [999, 206] on select "Select quantity 0.5 1" at bounding box center [940, 208] width 175 height 37
select select "1"
click at [853, 190] on select "Select quantity 0.5 1" at bounding box center [940, 208] width 175 height 37
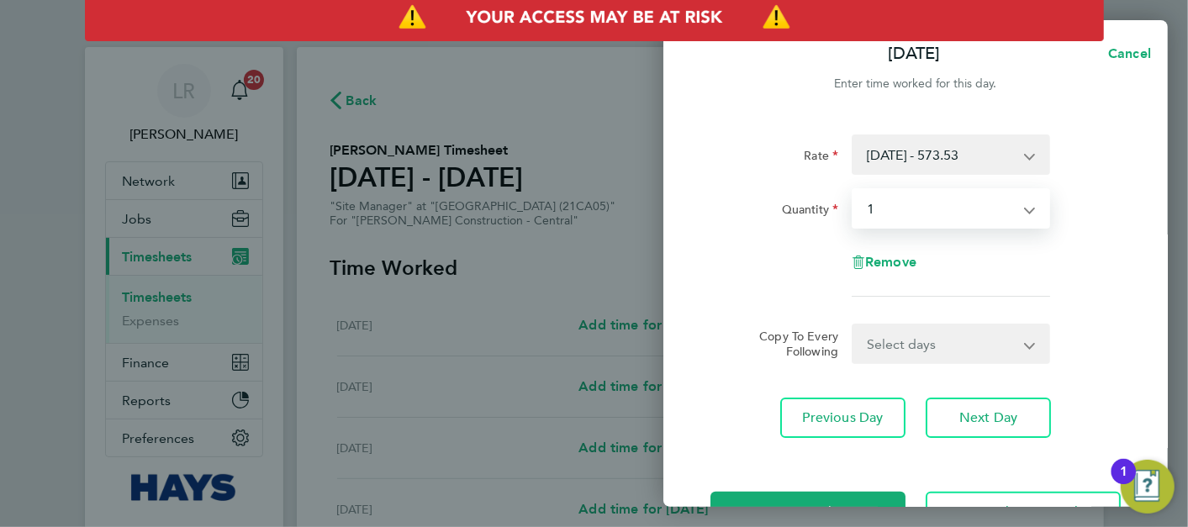
click at [990, 161] on select "[DATE] - 573.53 Day rate - 382.35 [DATE] - 573.53" at bounding box center [940, 154] width 175 height 37
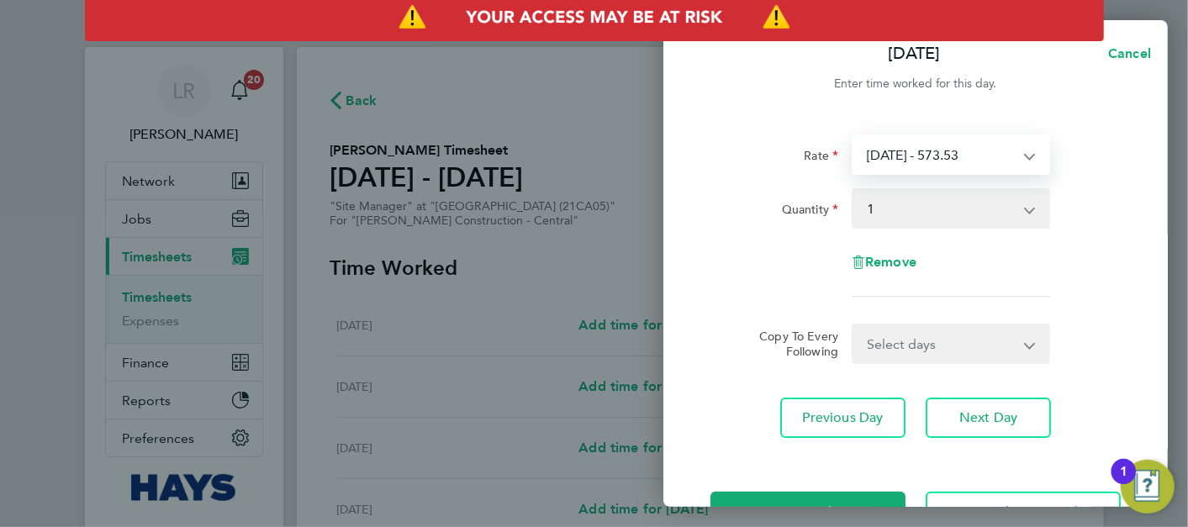
click at [992, 160] on select "[DATE] - 573.53 Day rate - 382.35 [DATE] - 573.53" at bounding box center [940, 154] width 175 height 37
click at [1124, 50] on span "Cancel" at bounding box center [1127, 53] width 48 height 16
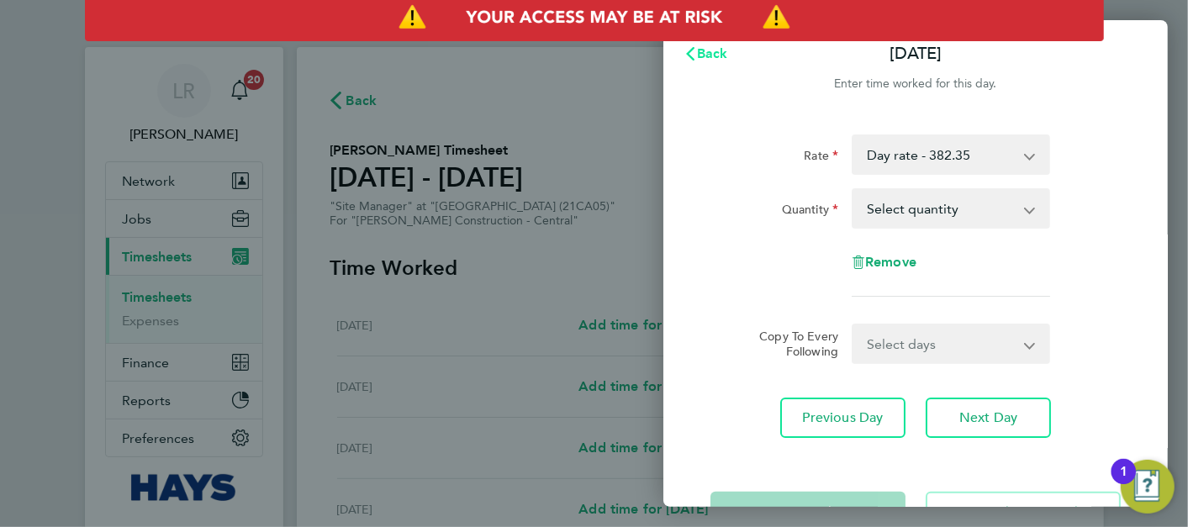
click at [735, 52] on button "Back" at bounding box center [706, 54] width 78 height 34
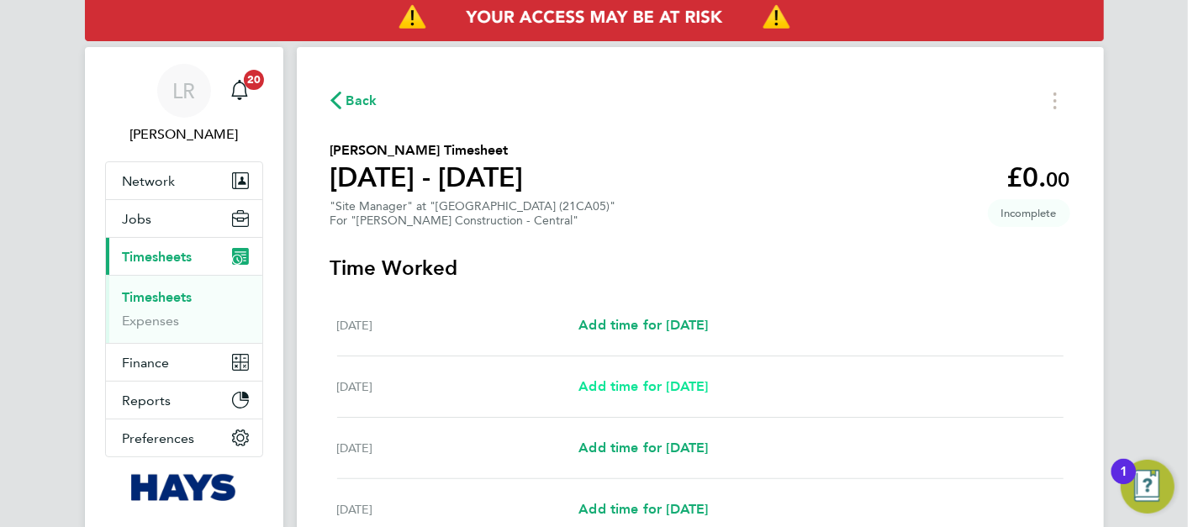
click at [661, 385] on span "Add time for [DATE]" at bounding box center [642, 386] width 129 height 16
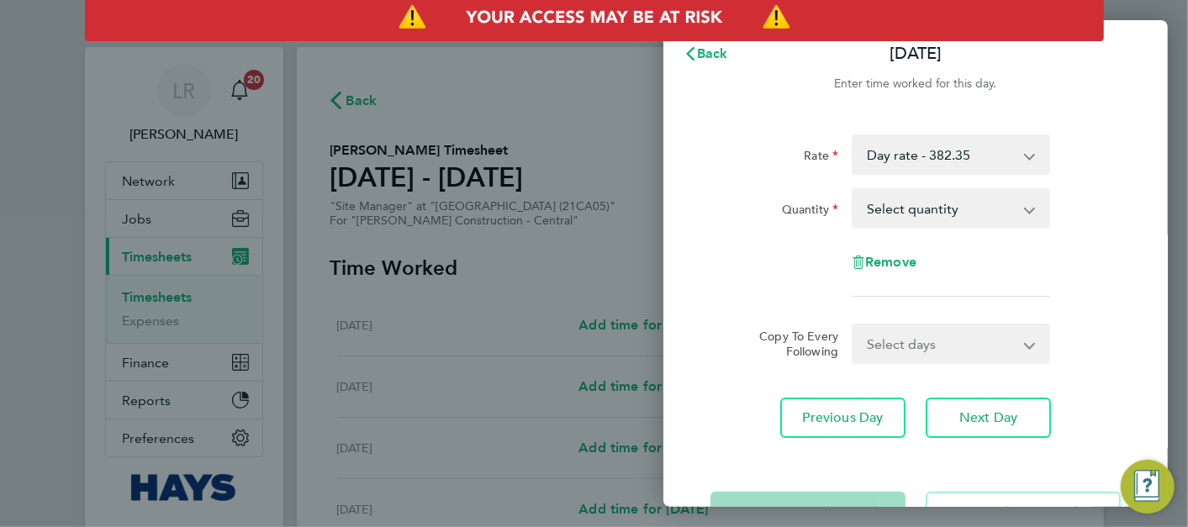
click at [600, 245] on div "Back [DATE] Enter time worked for this day. Rate Day rate - 382.35 [DATE] - 573…" at bounding box center [594, 263] width 1188 height 527
click at [724, 62] on button "Back" at bounding box center [706, 54] width 78 height 34
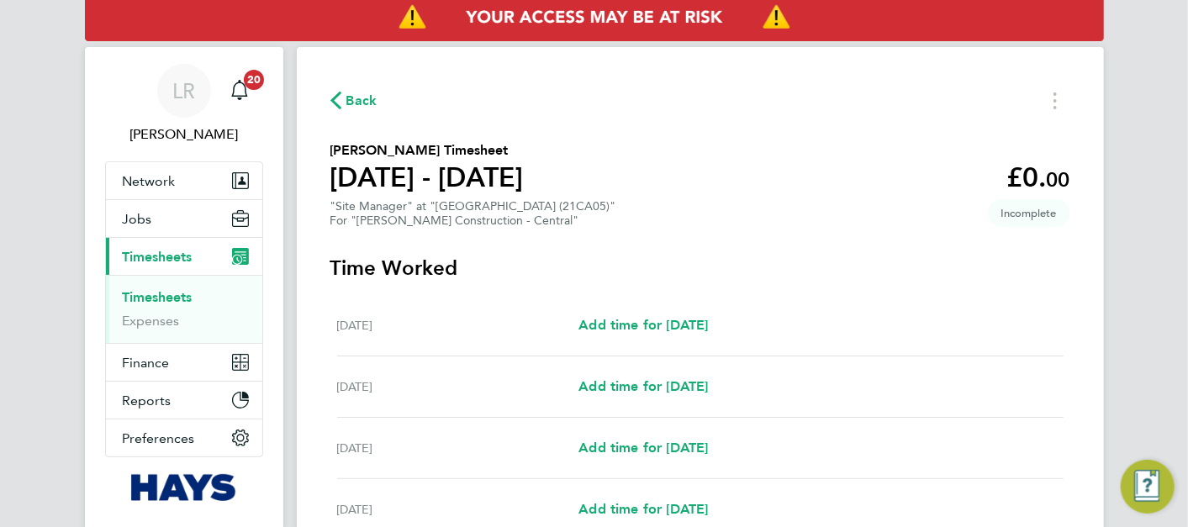
click at [355, 101] on span "Back" at bounding box center [361, 101] width 31 height 20
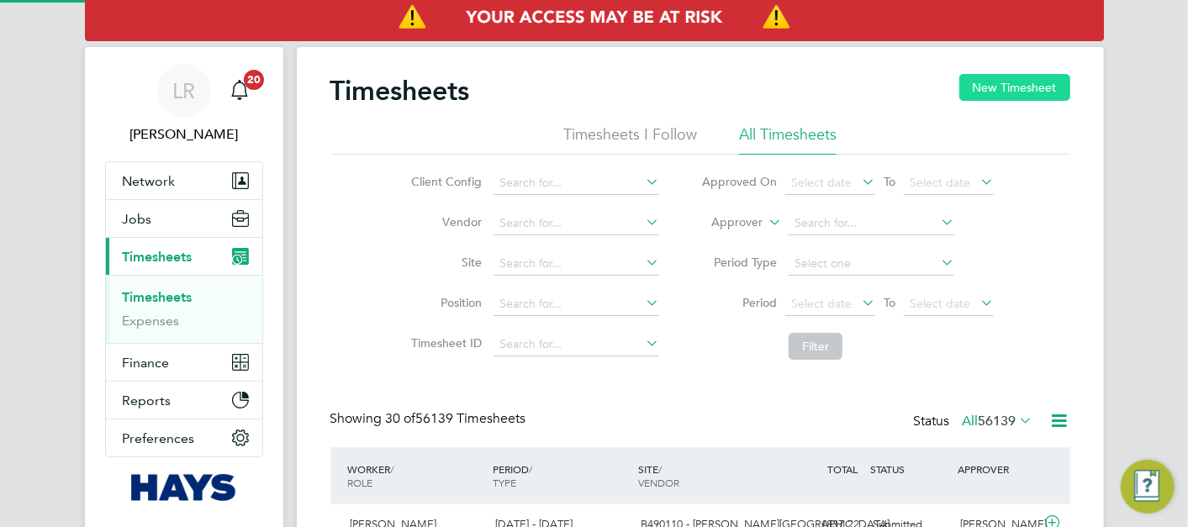
click at [1034, 86] on button "New Timesheet" at bounding box center [1014, 87] width 111 height 27
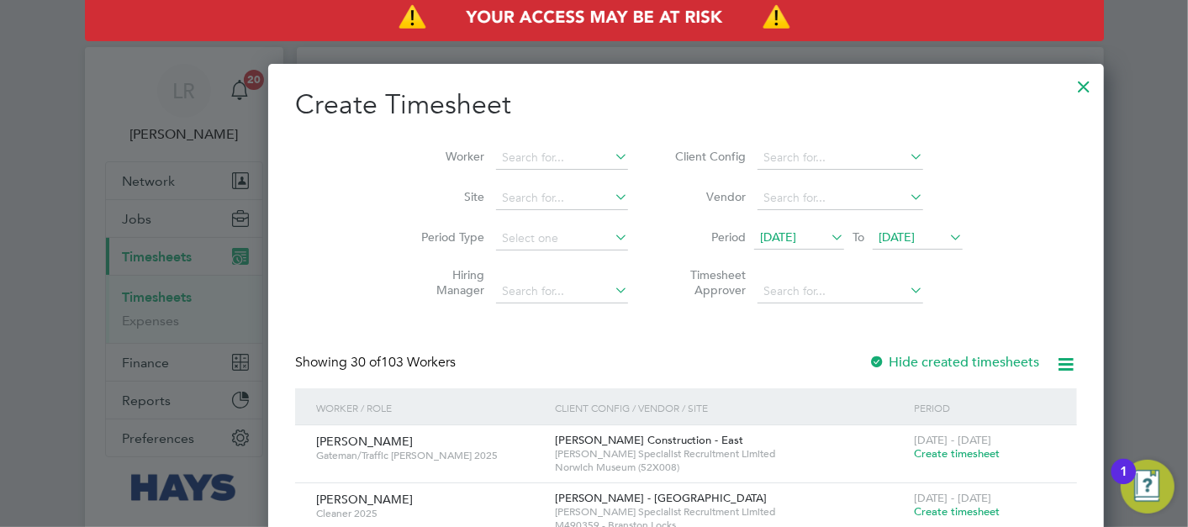
click at [472, 175] on li "Worker" at bounding box center [518, 158] width 261 height 40
click at [496, 161] on input at bounding box center [562, 158] width 132 height 24
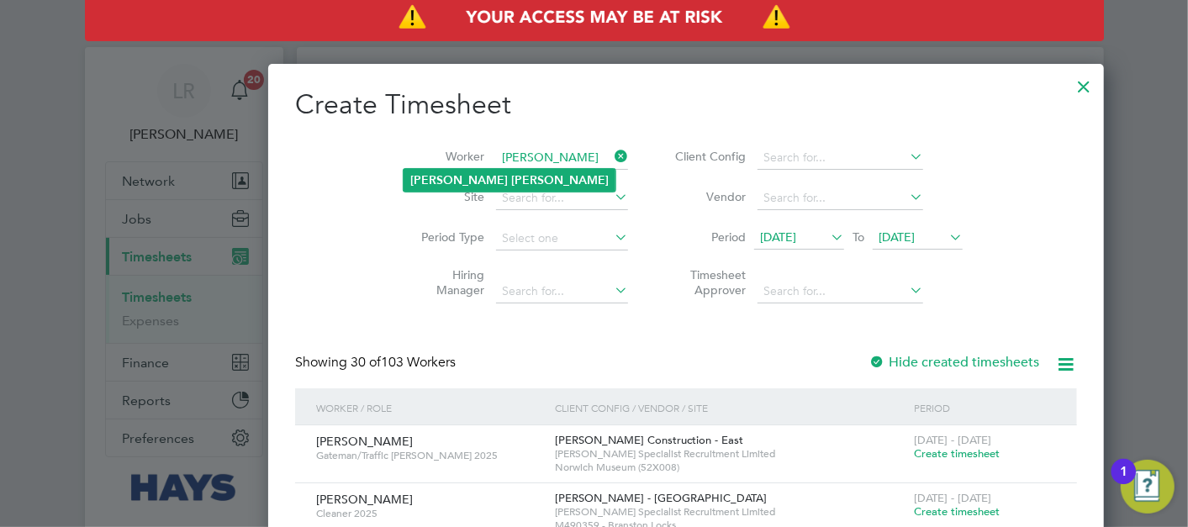
type input "[PERSON_NAME]"
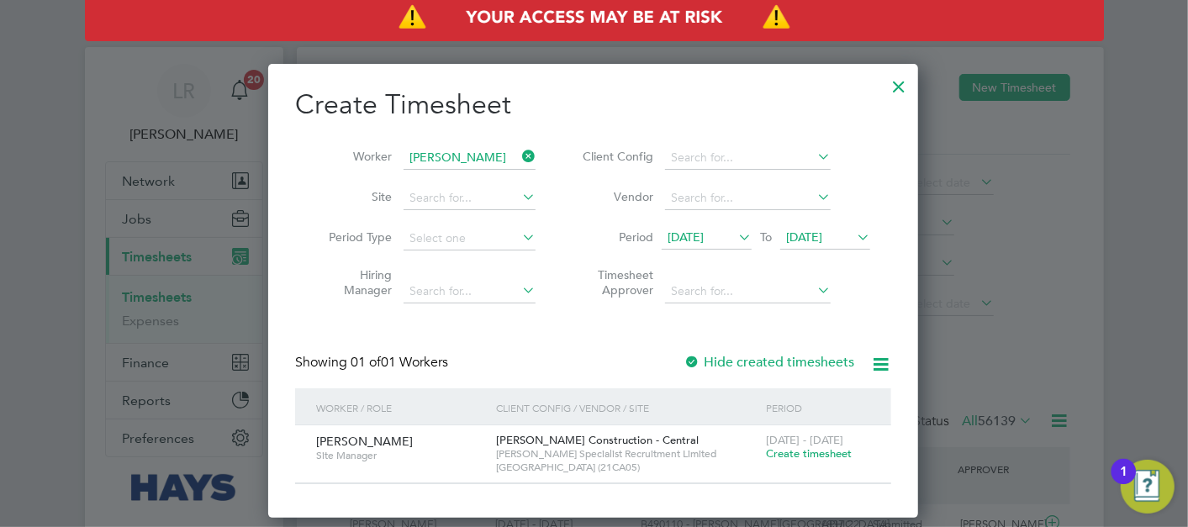
click at [735, 375] on div "Showing 01 of 01 Workers Hide created timesheets" at bounding box center [593, 371] width 596 height 34
click at [739, 368] on label "Hide created timesheets" at bounding box center [768, 362] width 171 height 17
click at [743, 365] on label "Hide created timesheets" at bounding box center [768, 362] width 171 height 17
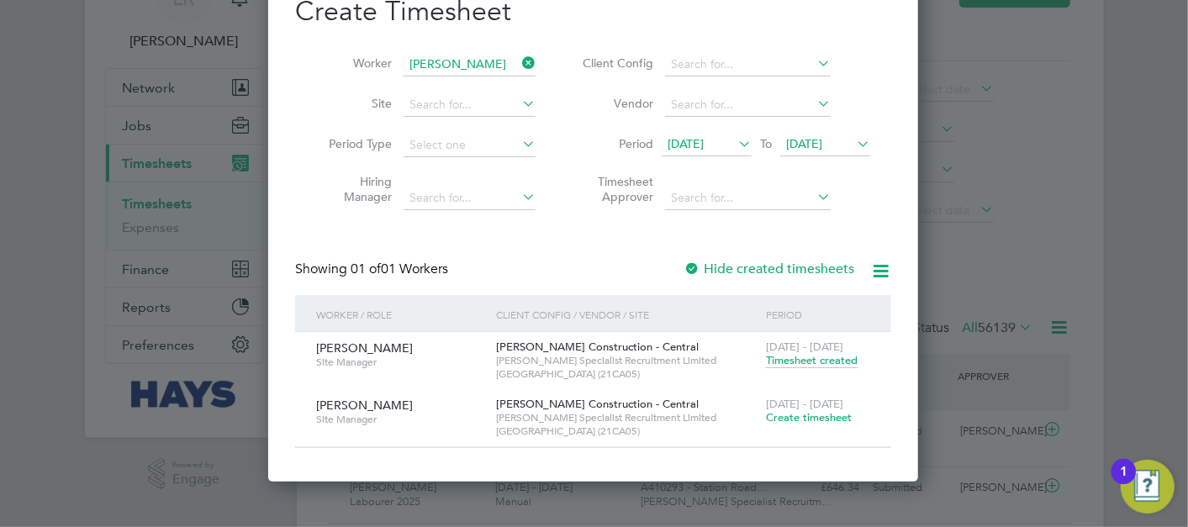
click at [815, 409] on div "[DATE] - [DATE] Create timesheet" at bounding box center [818, 411] width 113 height 45
click at [815, 413] on span "Create timesheet" at bounding box center [809, 417] width 86 height 14
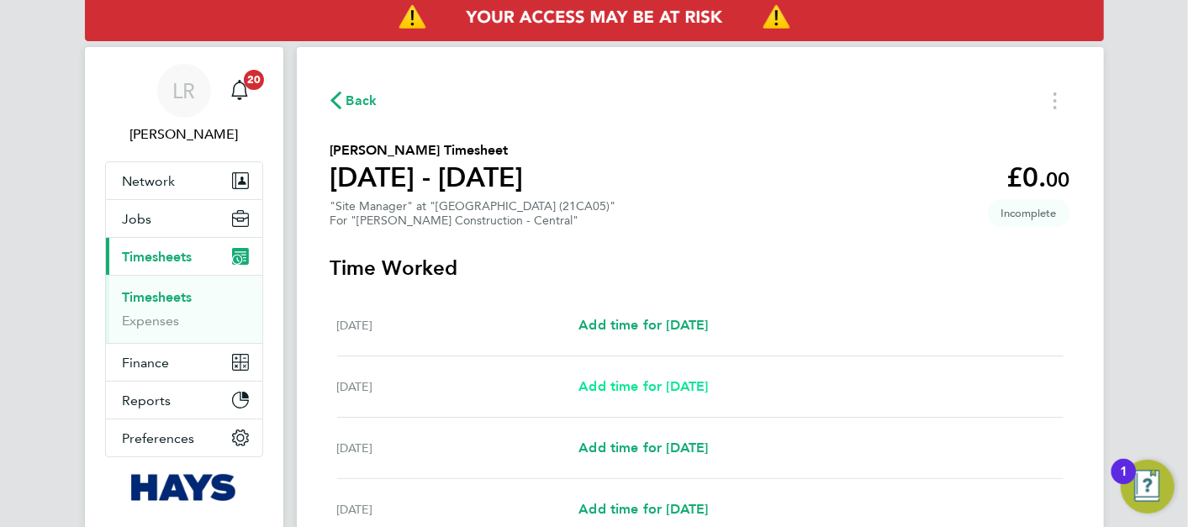
click at [653, 383] on span "Add time for [DATE]" at bounding box center [642, 386] width 129 height 16
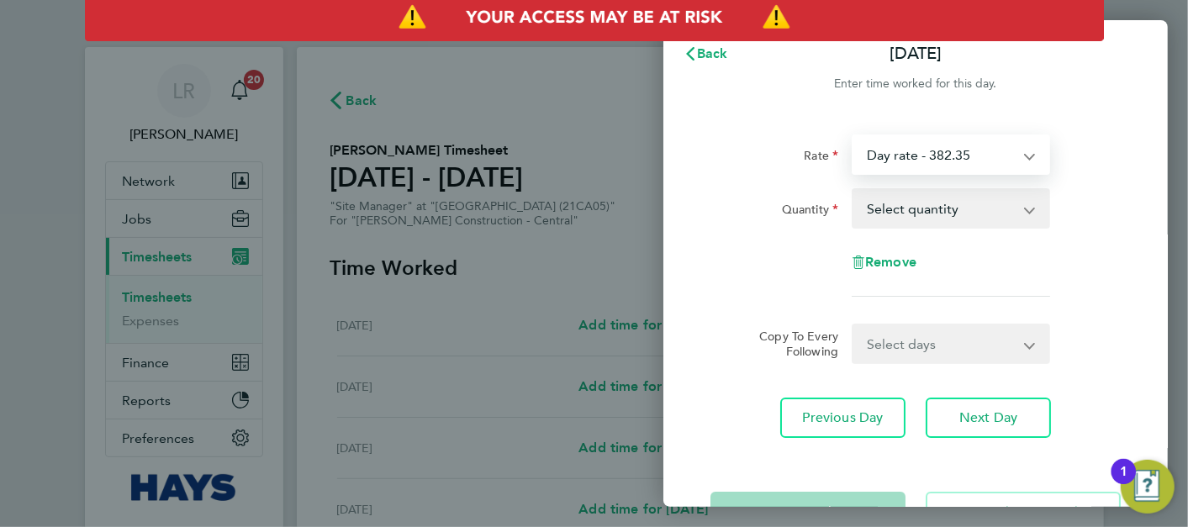
click at [1008, 165] on select "Day rate - 382.35 [DATE] - 573.53 [DATE] - 573.53" at bounding box center [940, 154] width 175 height 37
drag, startPoint x: 1168, startPoint y: 171, endPoint x: 982, endPoint y: 137, distance: 189.8
click at [1169, 166] on div "Back [DATE] Enter time worked for this day. Rate Day rate - 382.35 [DATE] - 573…" at bounding box center [594, 263] width 1188 height 527
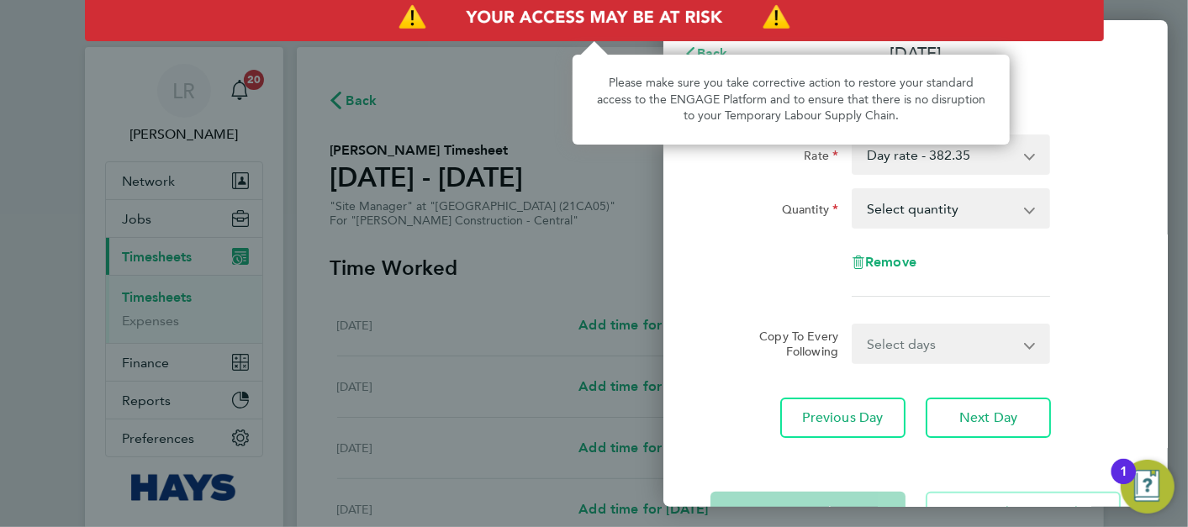
click at [714, 61] on div "Please make sure you take corrective action to restore your standard access to …" at bounding box center [790, 100] width 437 height 90
click at [714, 55] on div "Please make sure you take corrective action to restore your standard access to …" at bounding box center [790, 100] width 437 height 90
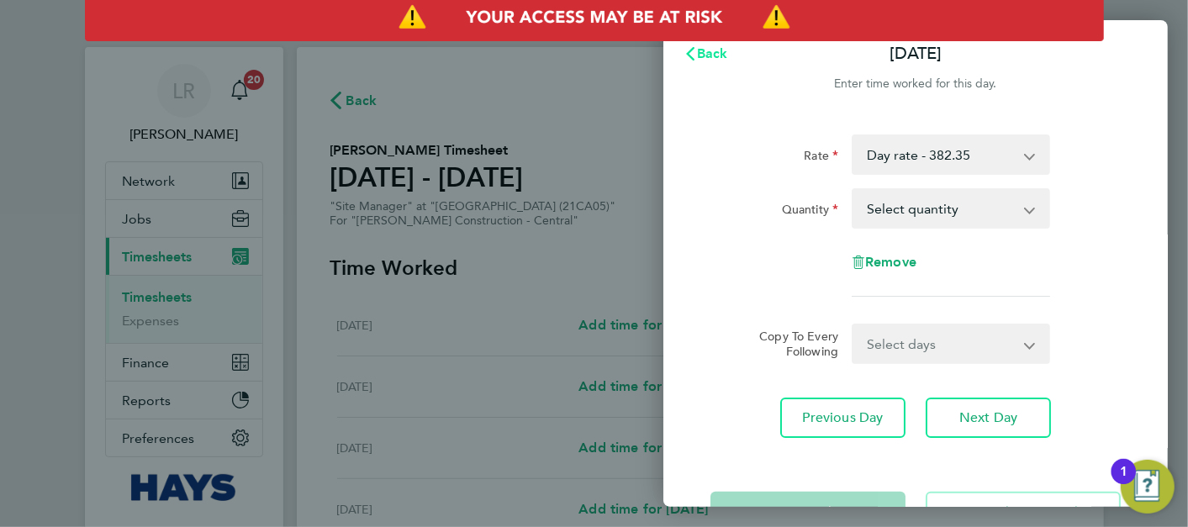
click at [714, 51] on span "Back" at bounding box center [712, 53] width 31 height 16
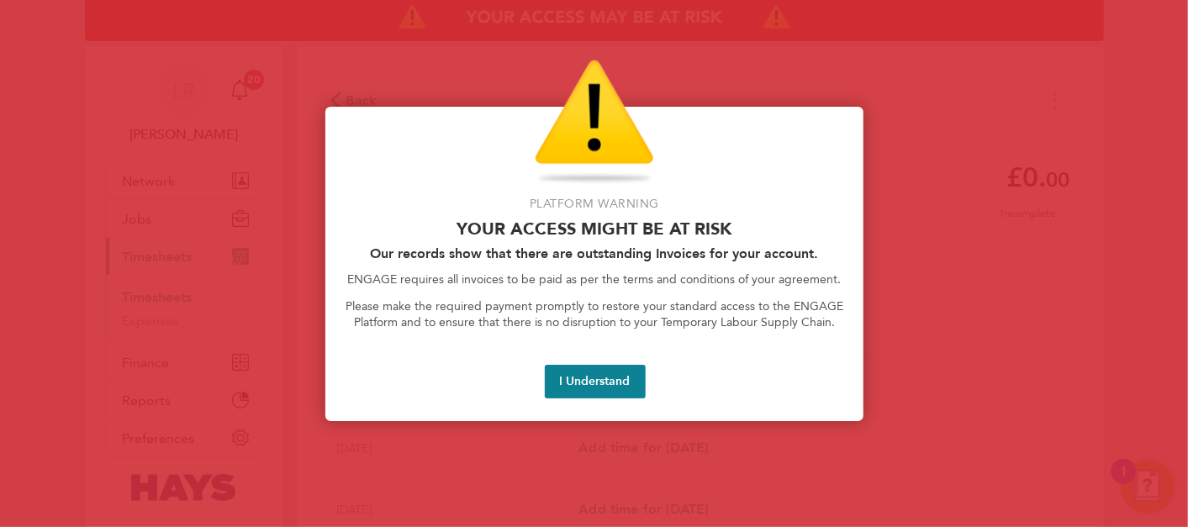
click at [653, 377] on div "I Understand" at bounding box center [594, 381] width 498 height 33
click at [613, 377] on button "I Understand" at bounding box center [595, 382] width 101 height 34
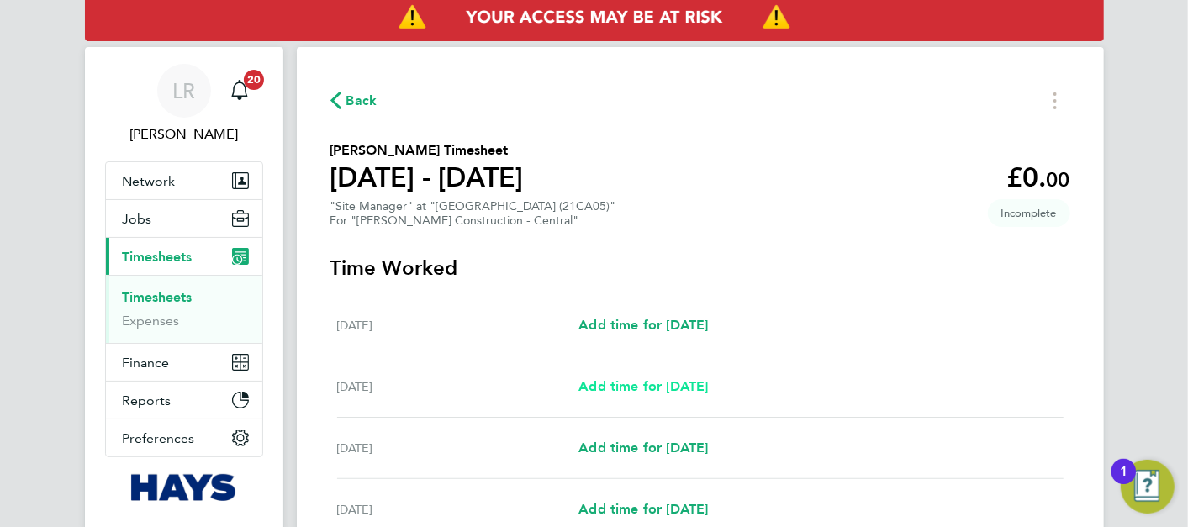
click at [640, 391] on span "Add time for [DATE]" at bounding box center [642, 386] width 129 height 16
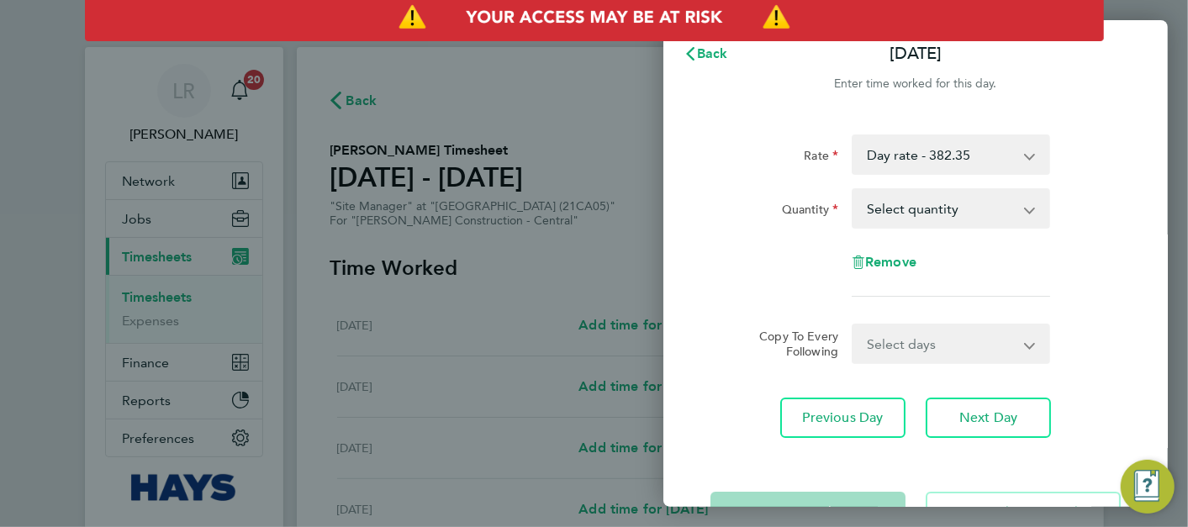
click at [905, 134] on div "Day rate - 382.35 [DATE] - 573.53 [DATE] - 573.53" at bounding box center [951, 154] width 198 height 40
click at [915, 151] on select "Day rate - 382.35 [DATE] - 573.53 [DATE] - 573.53" at bounding box center [940, 154] width 175 height 37
drag, startPoint x: 941, startPoint y: 166, endPoint x: 859, endPoint y: 146, distance: 84.0
click at [941, 166] on select "Day rate - 382.35 [DATE] - 573.53 [DATE] - 573.53" at bounding box center [940, 154] width 175 height 37
click at [720, 60] on span "Back" at bounding box center [712, 53] width 31 height 16
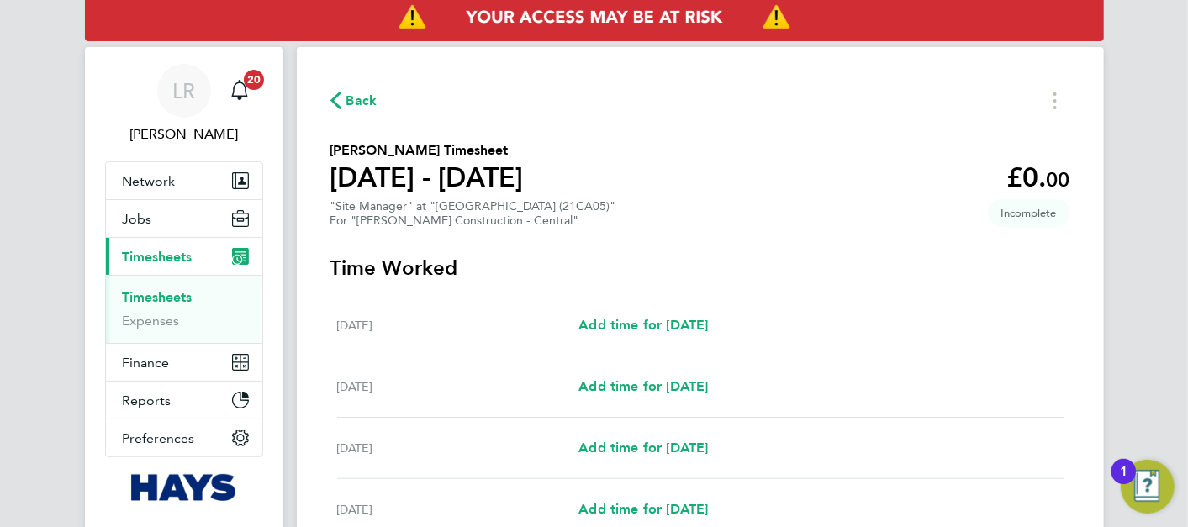
click at [351, 106] on span "Back" at bounding box center [361, 101] width 31 height 20
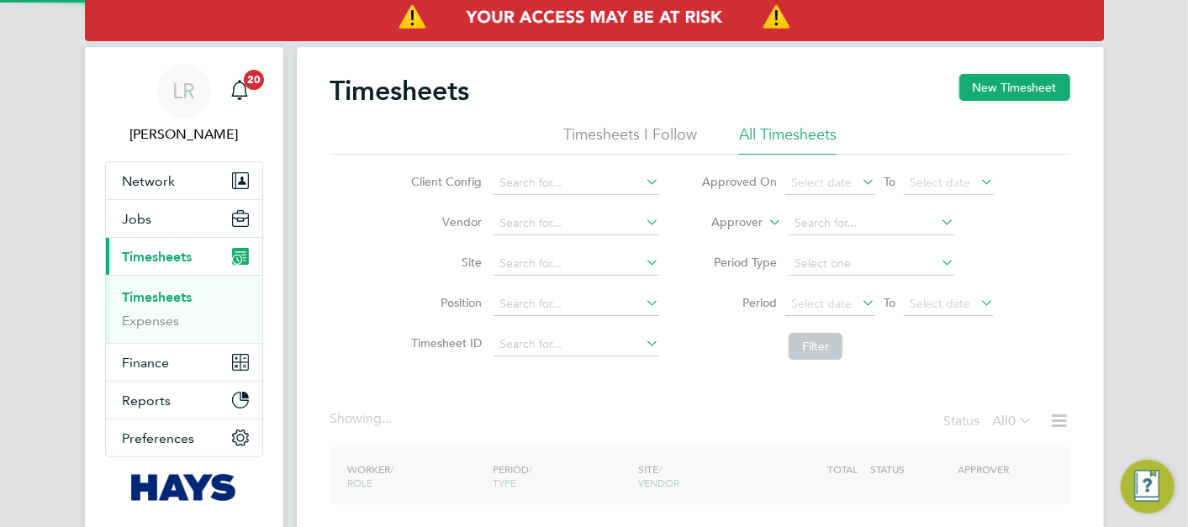
click at [1063, 71] on div "Timesheets New Timesheet Timesheets I Follow All Timesheets Client Config Vendo…" at bounding box center [700, 332] width 807 height 570
click at [1032, 80] on button "New Timesheet" at bounding box center [1014, 87] width 111 height 27
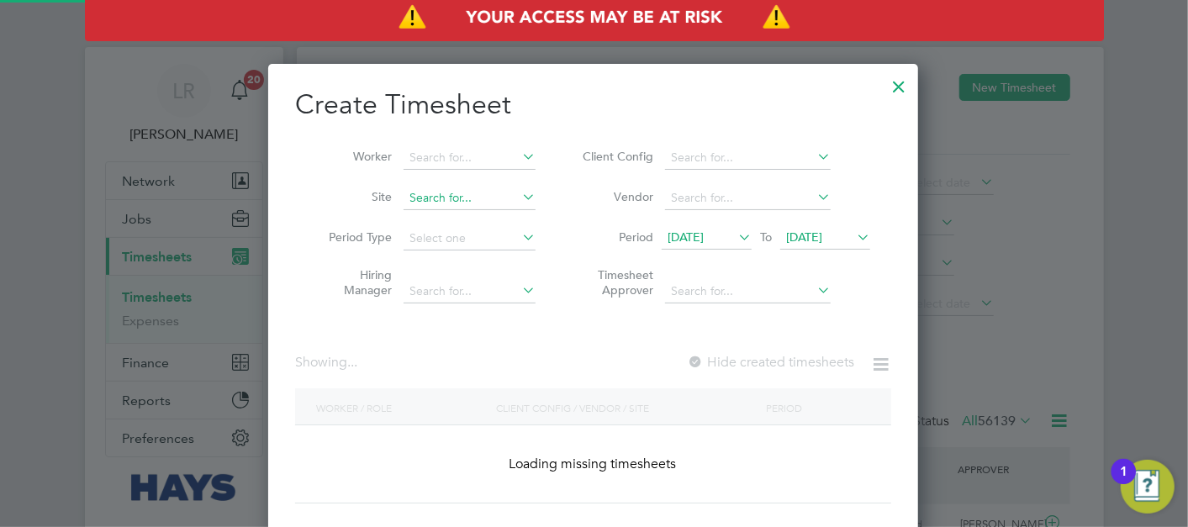
scroll to position [57, 145]
click at [472, 162] on input at bounding box center [469, 158] width 132 height 24
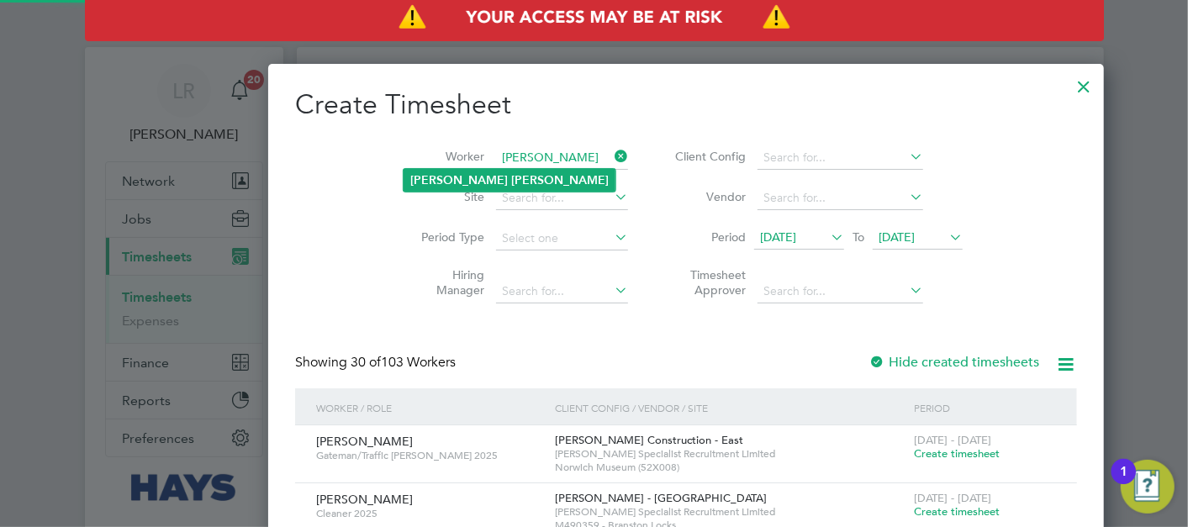
click at [511, 178] on b "[PERSON_NAME]" at bounding box center [560, 180] width 98 height 14
type input "[PERSON_NAME]"
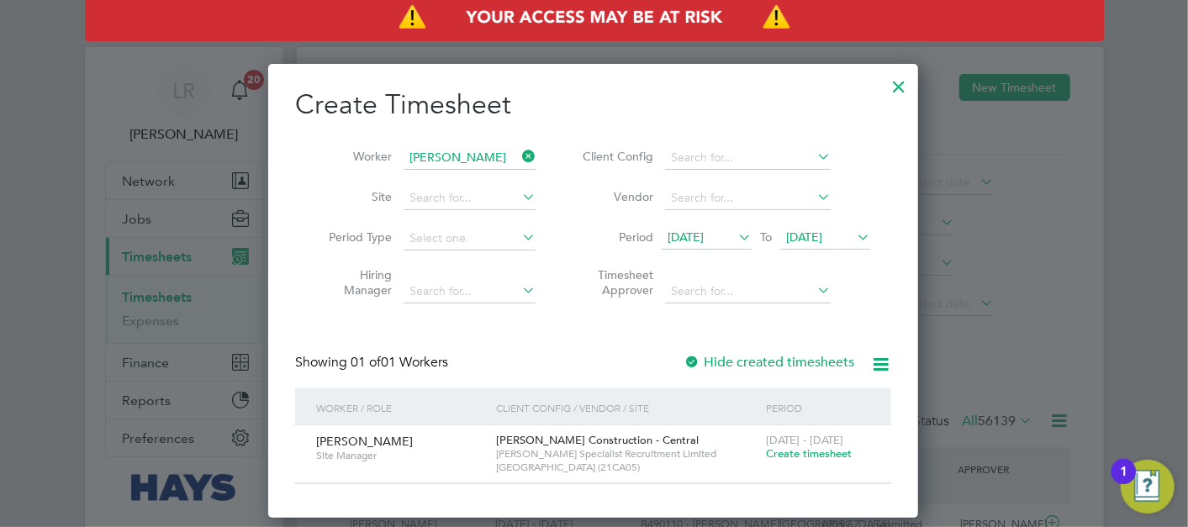
click at [725, 361] on label "Hide created timesheets" at bounding box center [768, 362] width 171 height 17
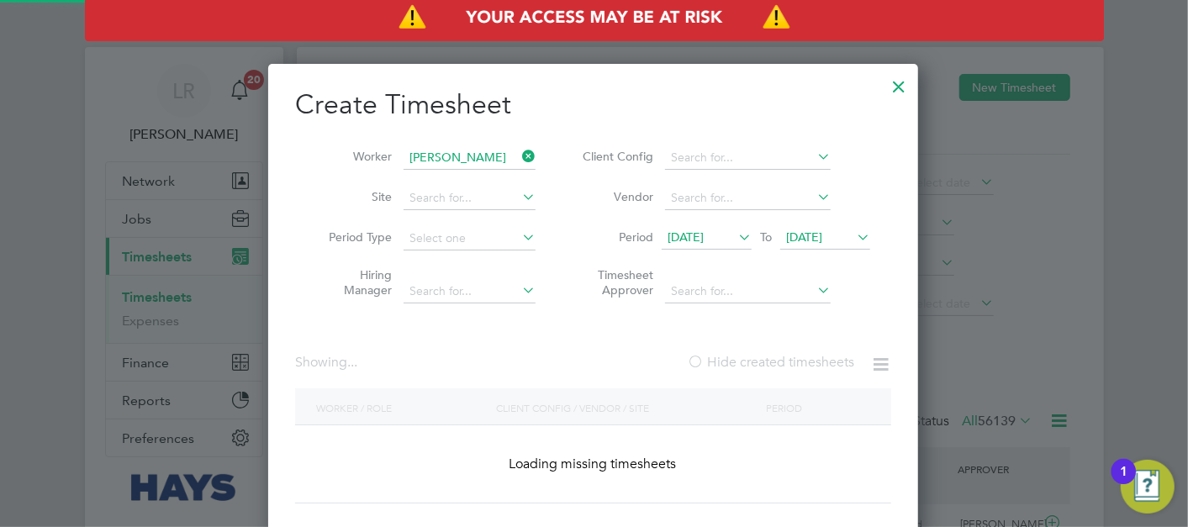
click at [727, 357] on label "Hide created timesheets" at bounding box center [770, 362] width 167 height 17
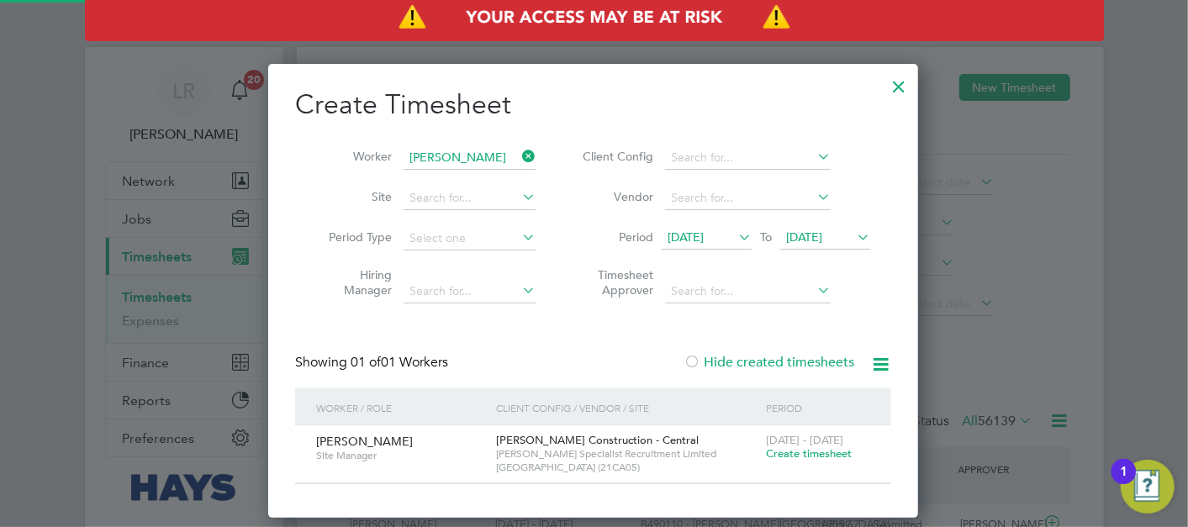
click at [816, 451] on span "Create timesheet" at bounding box center [809, 453] width 86 height 14
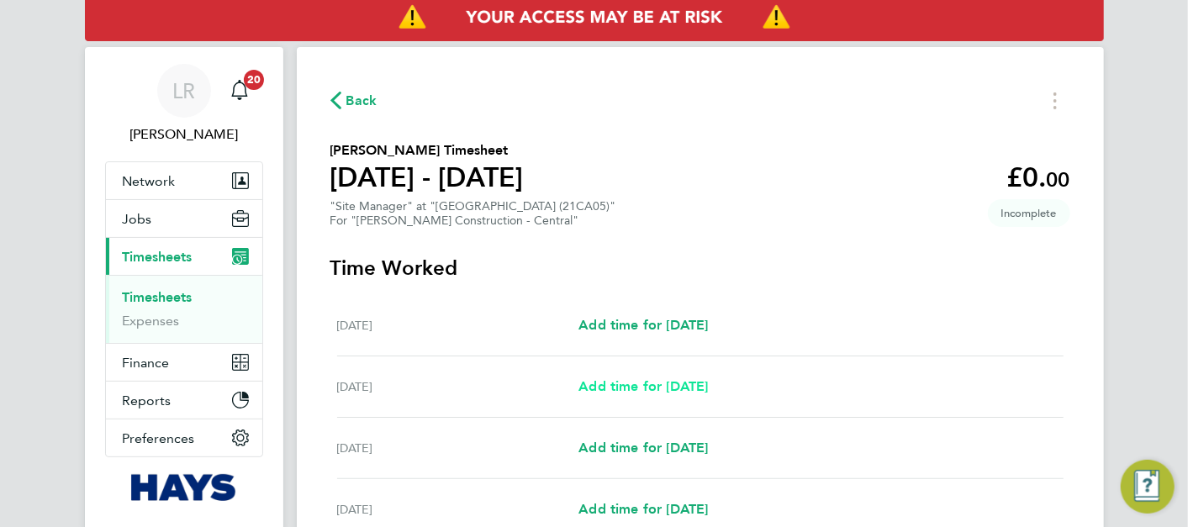
click at [628, 387] on span "Add time for [DATE]" at bounding box center [642, 386] width 129 height 16
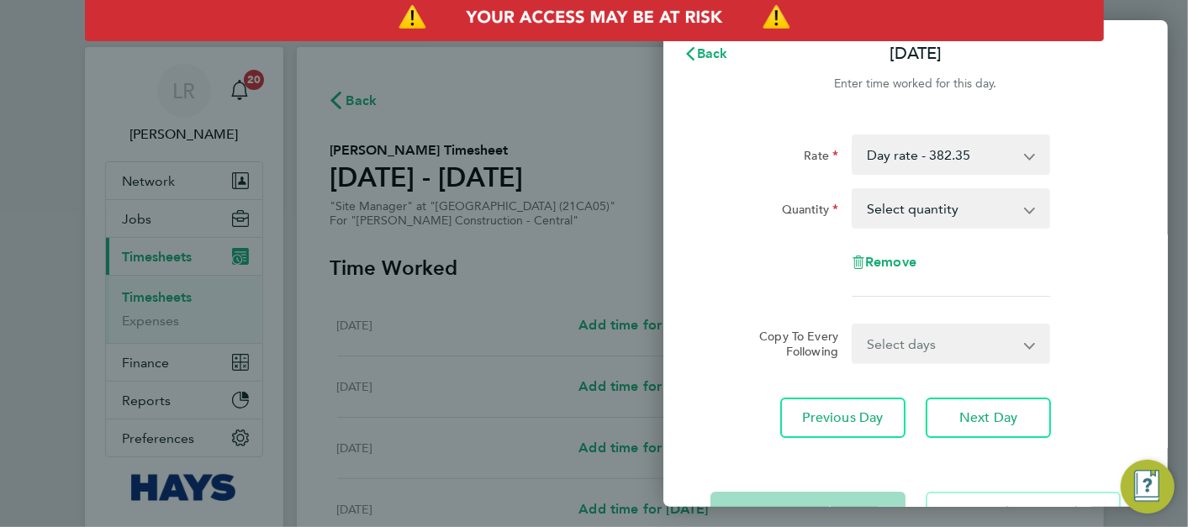
drag, startPoint x: 973, startPoint y: 174, endPoint x: 979, endPoint y: 149, distance: 26.1
click at [975, 162] on div "Day rate - 382.35 [DATE] - 573.53 [DATE] - 764.73" at bounding box center [951, 154] width 198 height 40
click at [979, 147] on select "Day rate - 382.35 [DATE] - 573.53 [DATE] - 764.73" at bounding box center [940, 154] width 175 height 37
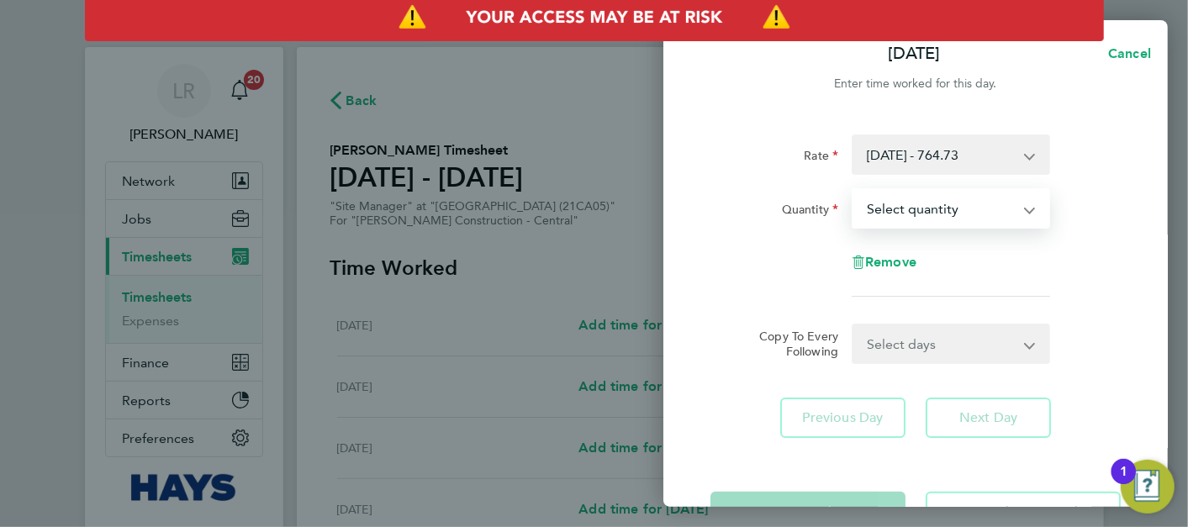
click at [979, 208] on select "Select quantity 0.5 1" at bounding box center [940, 208] width 175 height 37
select select "1"
click at [853, 190] on select "Select quantity 0.5 1" at bounding box center [940, 208] width 175 height 37
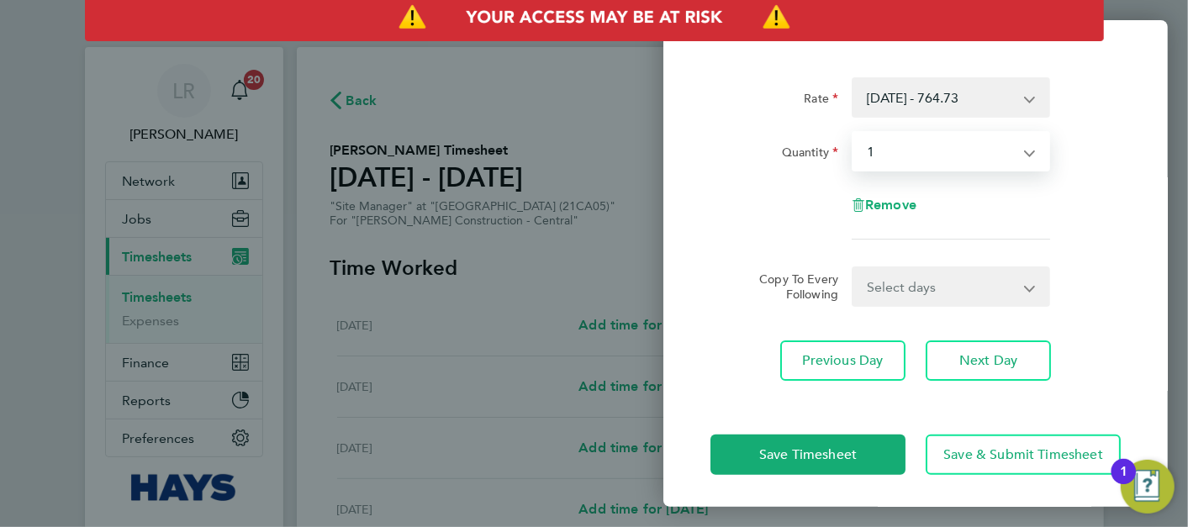
click at [934, 287] on select "Select days Day [DATE] [DATE] [DATE] [DATE] [DATE]" at bounding box center [941, 286] width 177 height 37
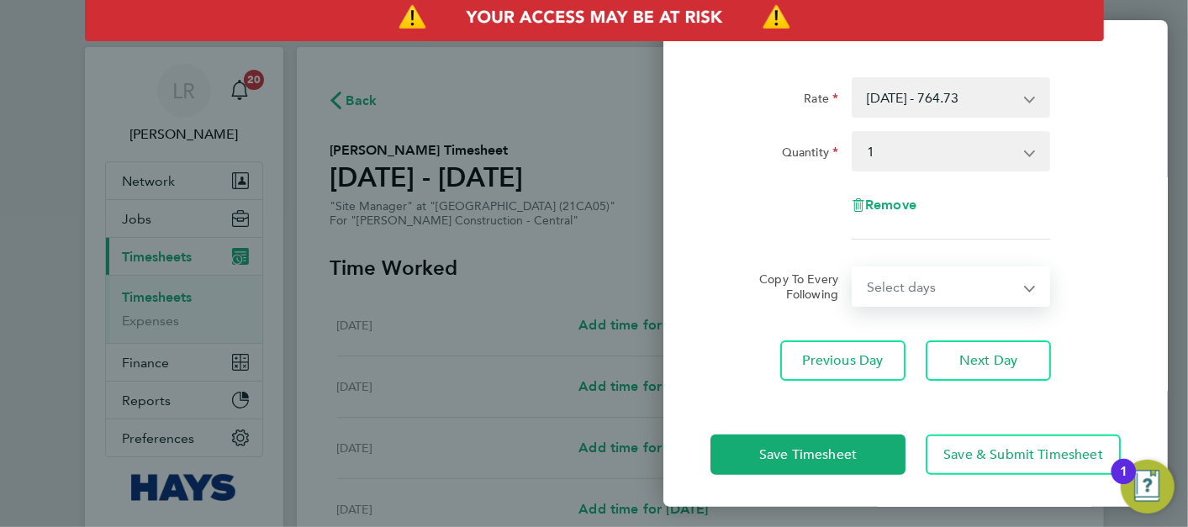
click at [941, 286] on select "Select days Day [DATE] [DATE] [DATE] [DATE] [DATE]" at bounding box center [941, 286] width 177 height 37
click at [945, 356] on button "Next Day" at bounding box center [987, 360] width 125 height 40
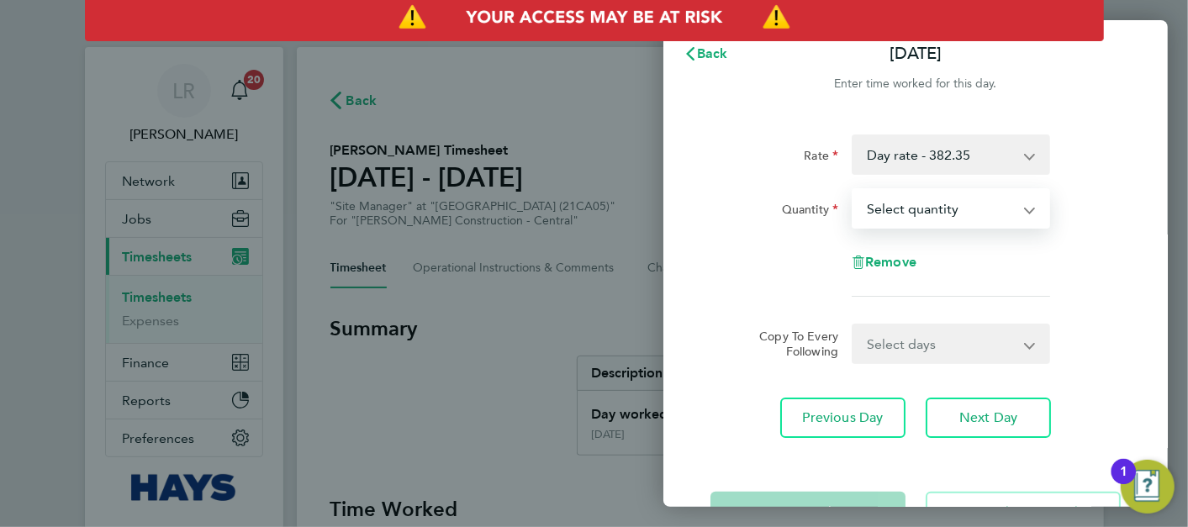
click at [929, 196] on select "Select quantity 0.5 1" at bounding box center [940, 208] width 175 height 37
select select "1"
click at [853, 190] on select "Select quantity 0.5 1" at bounding box center [940, 208] width 175 height 37
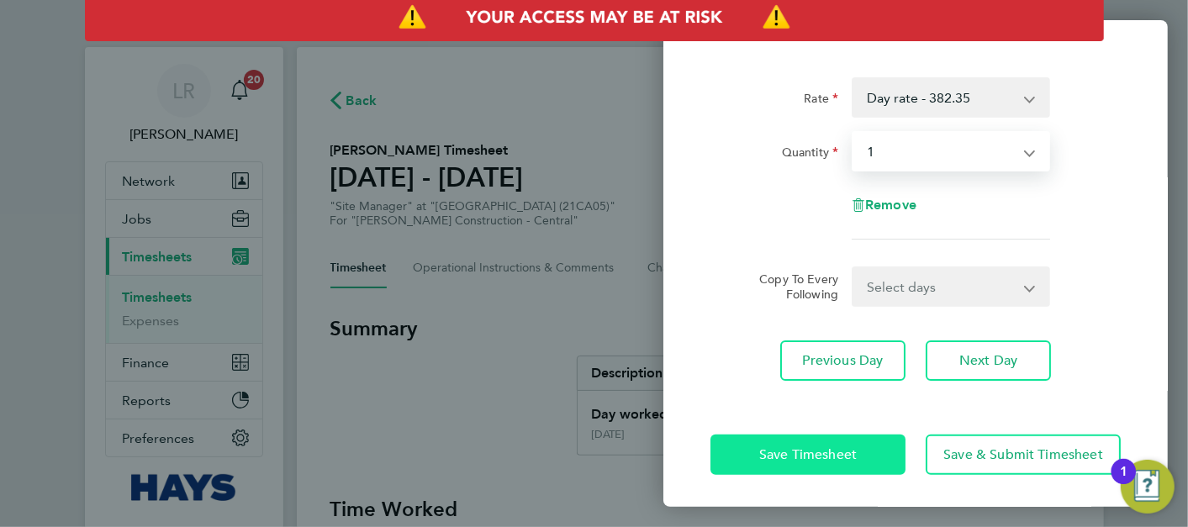
click at [834, 448] on span "Save Timesheet" at bounding box center [808, 454] width 98 height 17
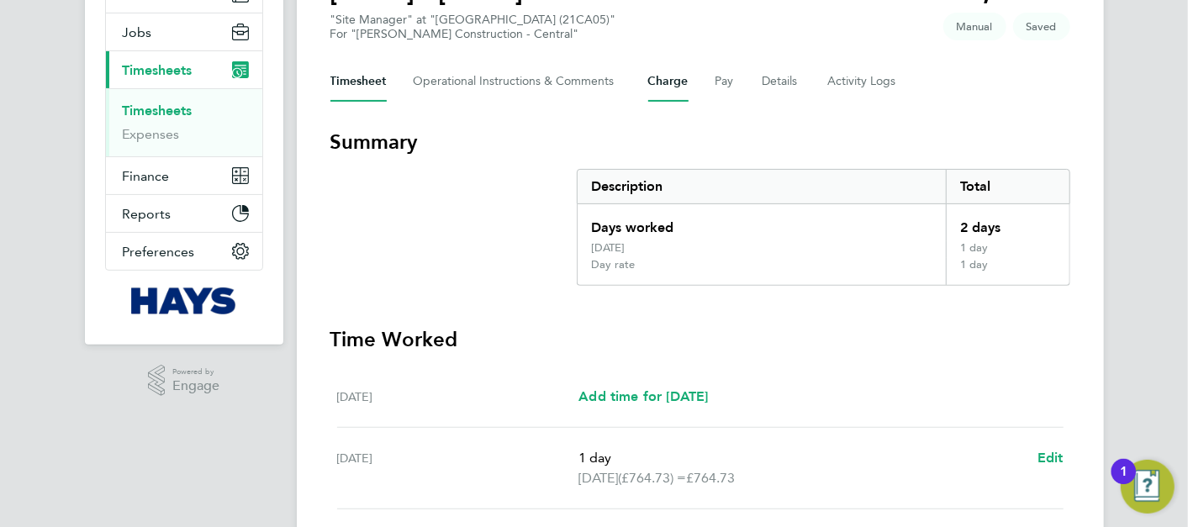
click at [657, 91] on button "Charge" at bounding box center [668, 81] width 40 height 40
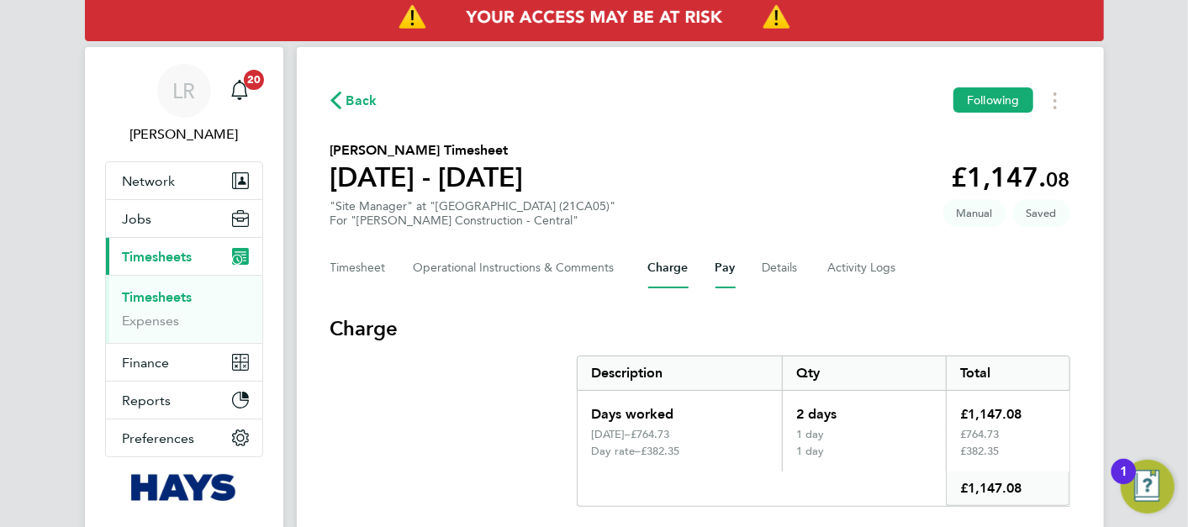
click at [715, 270] on button "Pay" at bounding box center [725, 268] width 20 height 40
click at [377, 264] on button "Timesheet" at bounding box center [358, 268] width 56 height 40
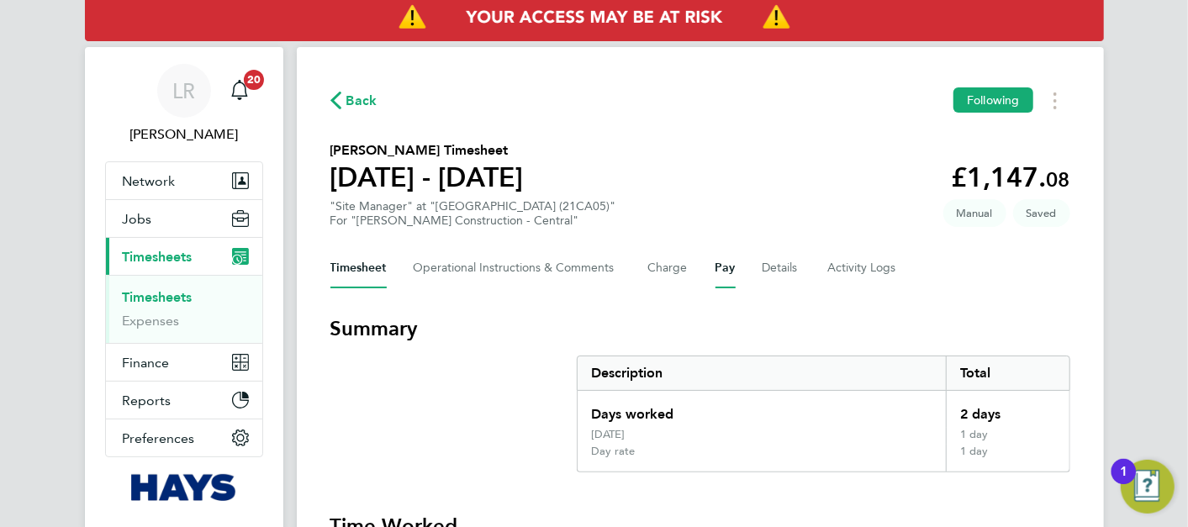
click at [718, 271] on button "Pay" at bounding box center [725, 268] width 20 height 40
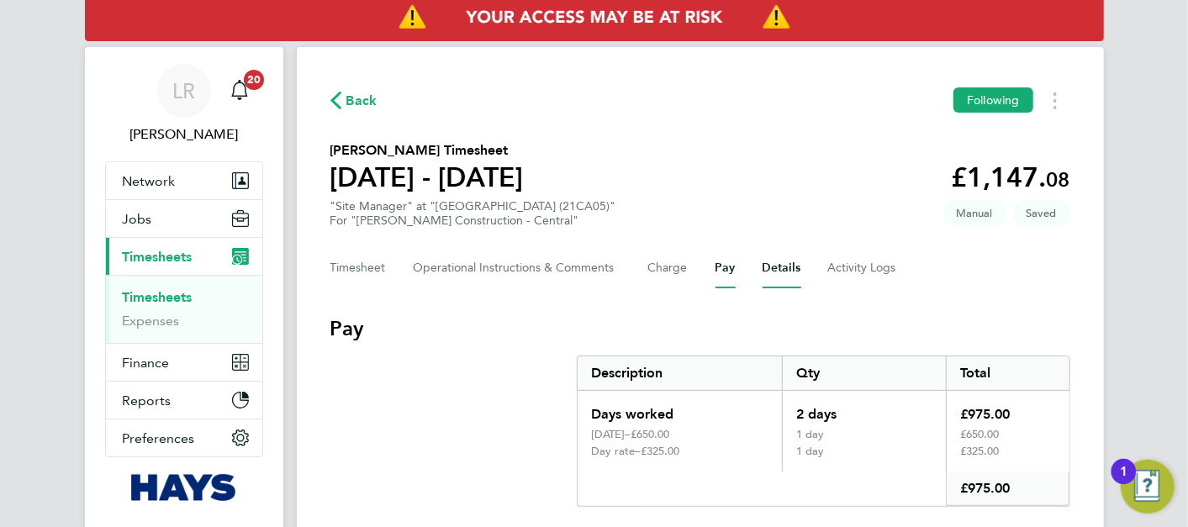
click at [763, 266] on button "Details" at bounding box center [781, 268] width 39 height 40
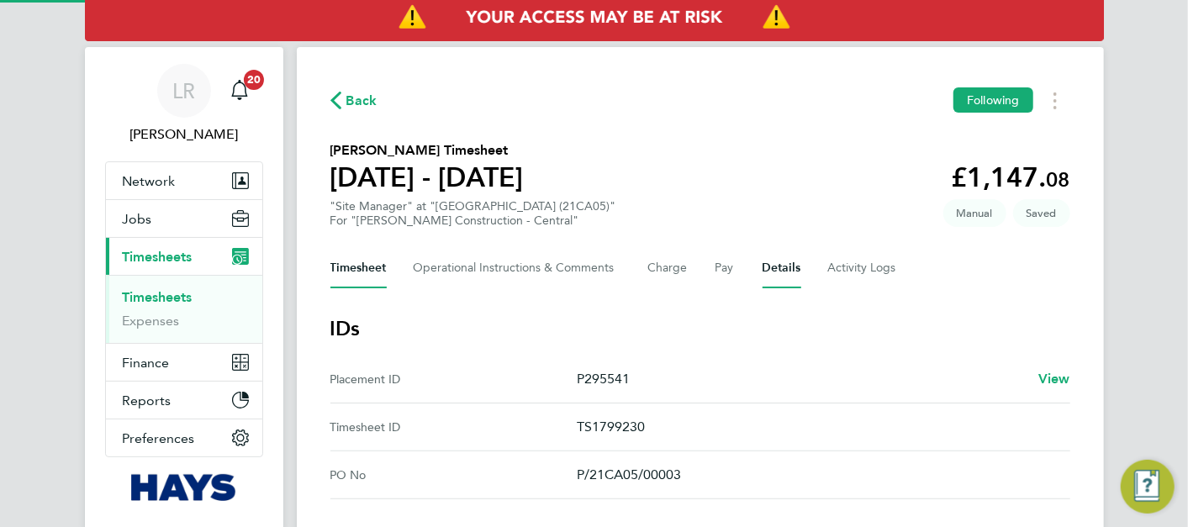
click at [356, 277] on button "Timesheet" at bounding box center [358, 268] width 56 height 40
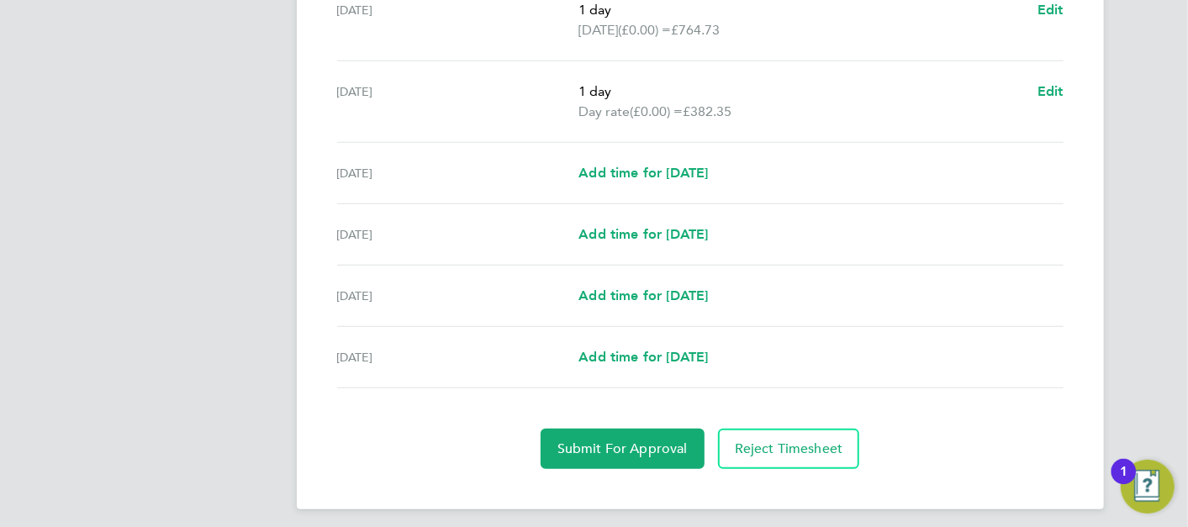
scroll to position [641, 0]
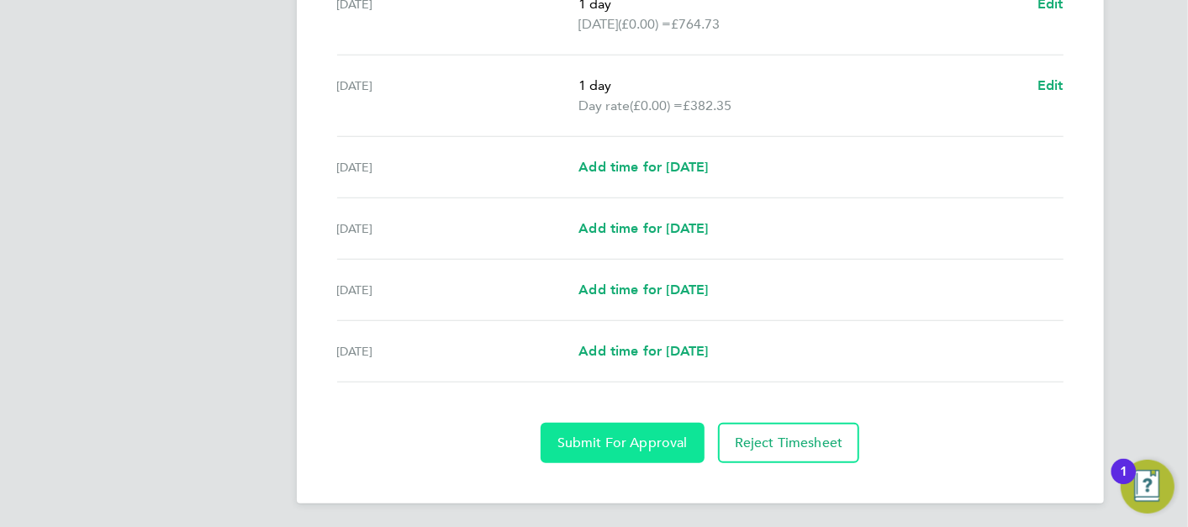
click at [612, 424] on button "Submit For Approval" at bounding box center [622, 443] width 164 height 40
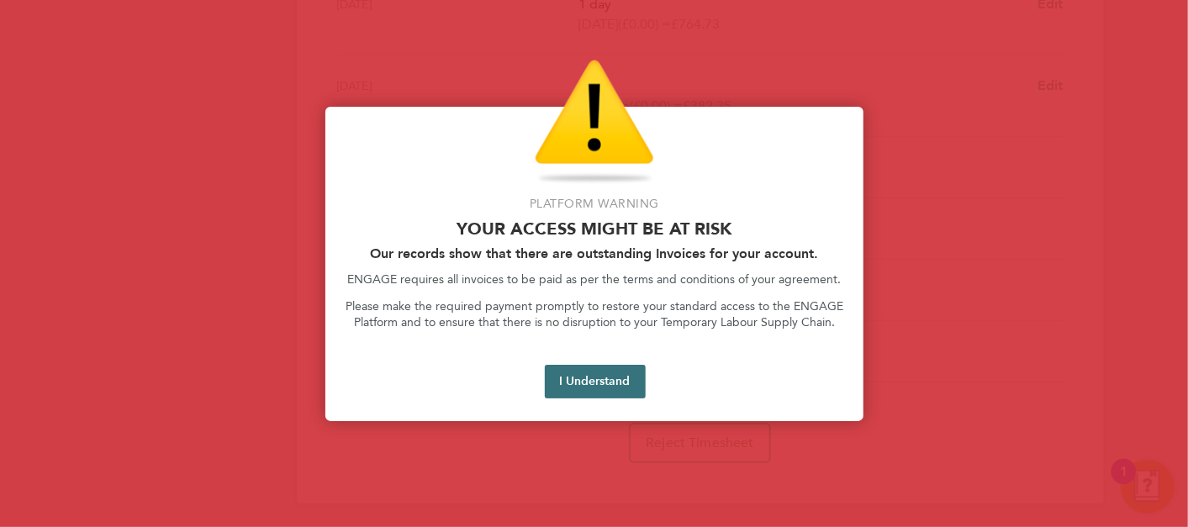
click at [569, 366] on button "I Understand" at bounding box center [595, 382] width 101 height 34
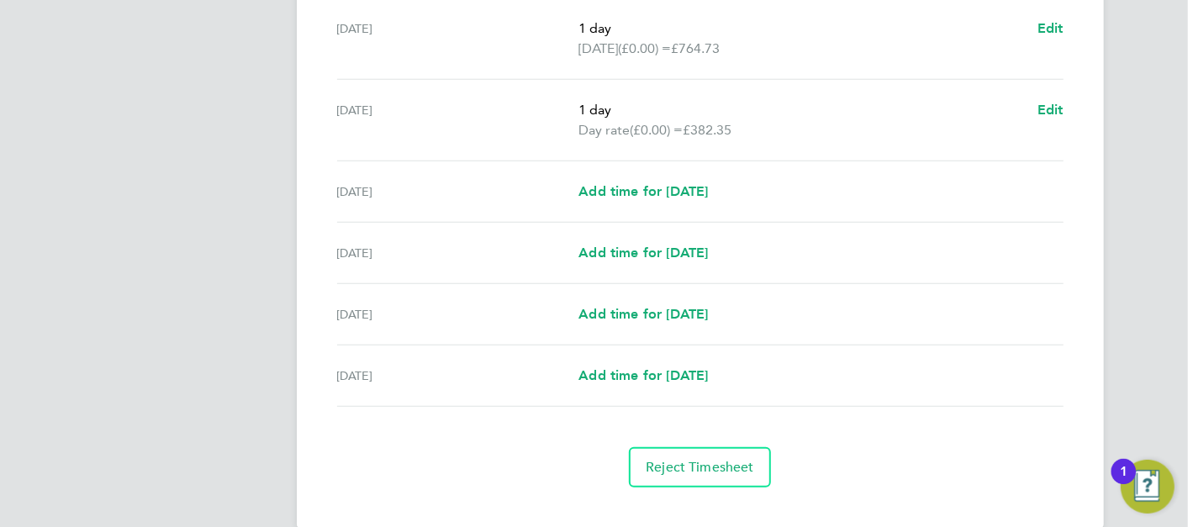
scroll to position [0, 0]
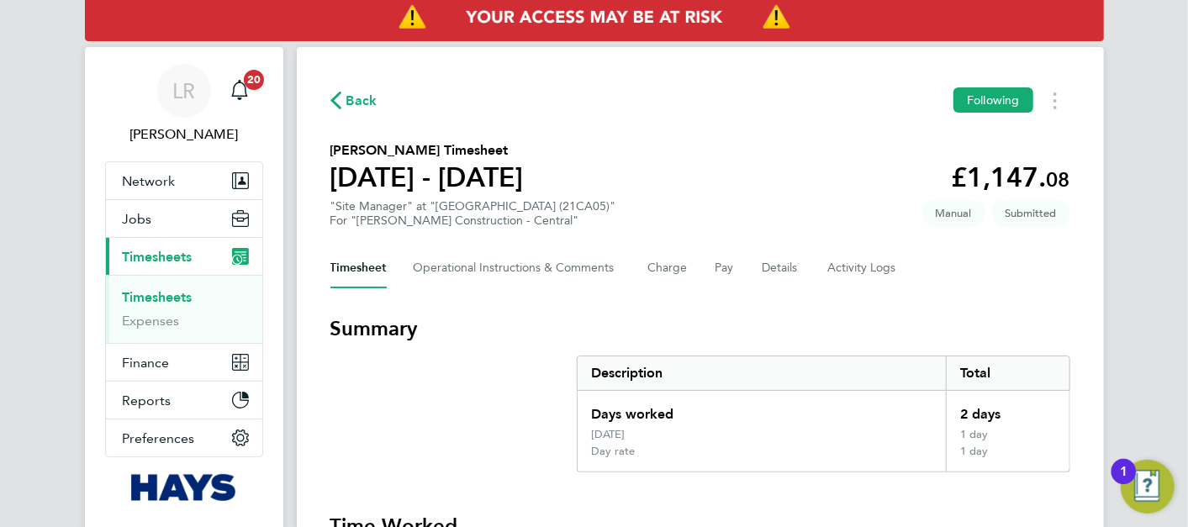
click at [365, 98] on span "Back" at bounding box center [361, 101] width 31 height 20
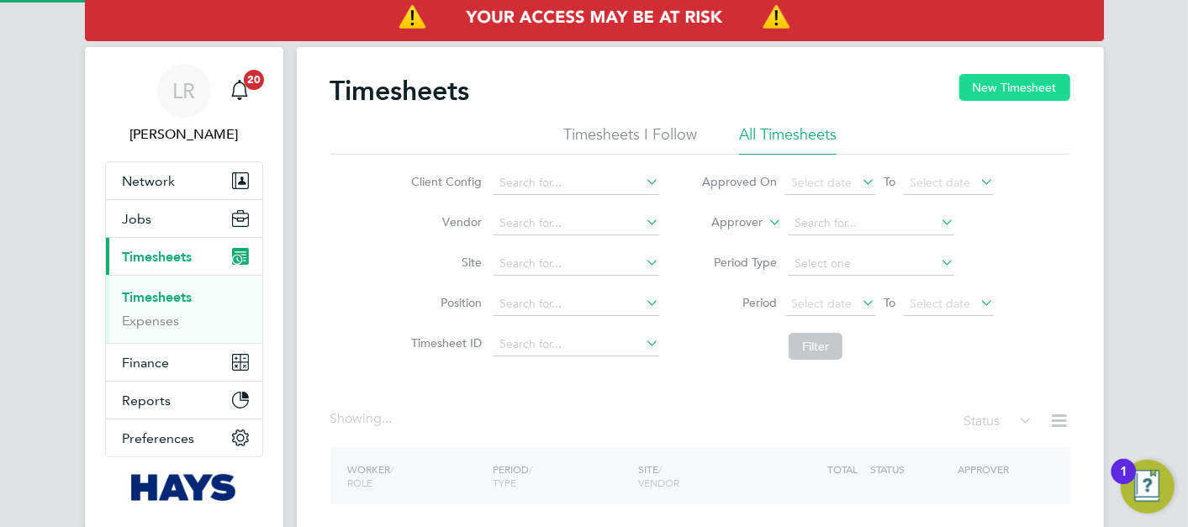
click at [984, 92] on button "New Timesheet" at bounding box center [1014, 87] width 111 height 27
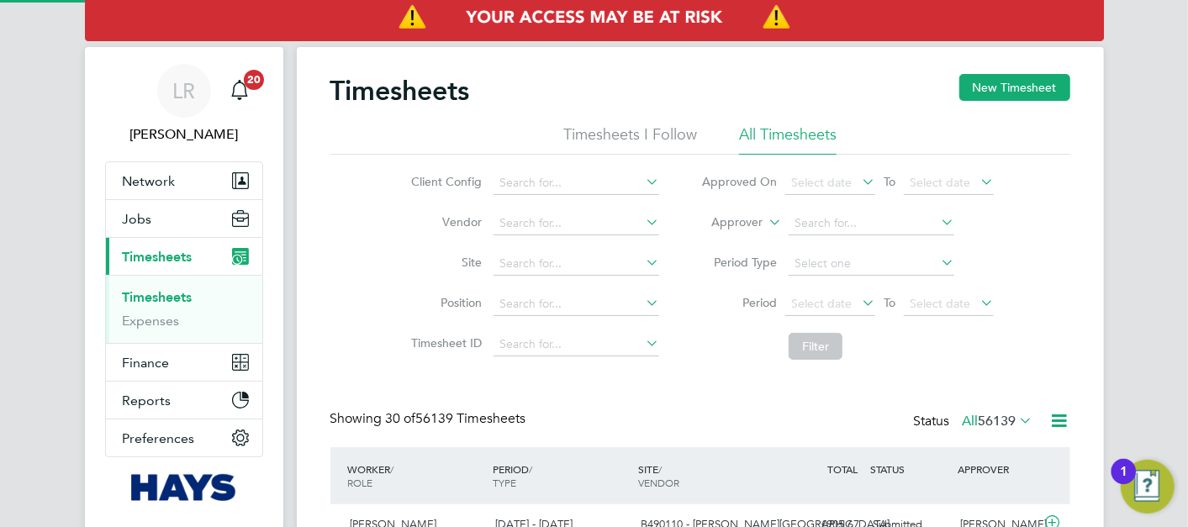
click at [986, 84] on button "New Timesheet" at bounding box center [1014, 87] width 111 height 27
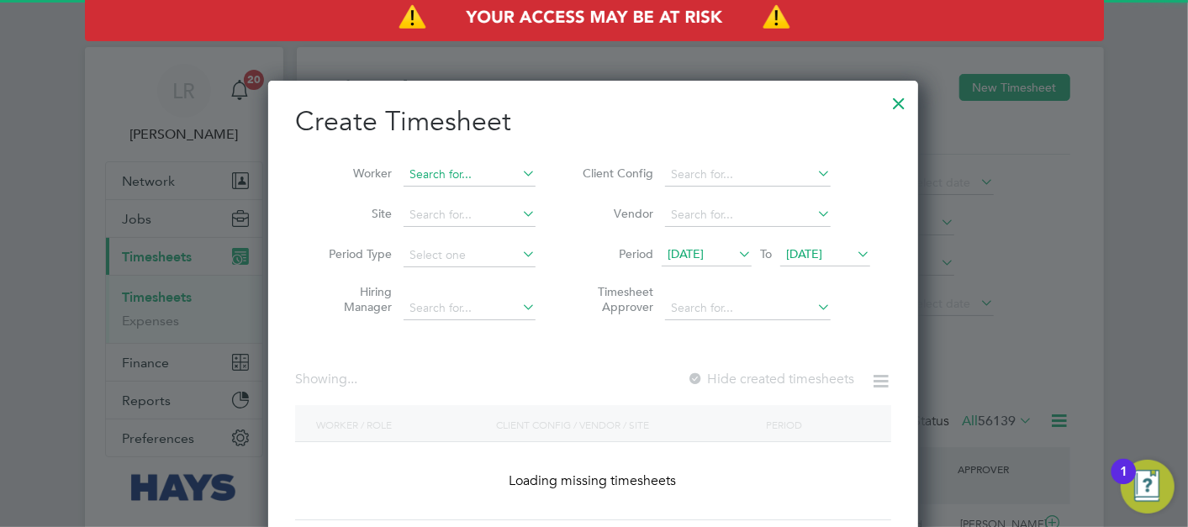
click at [453, 187] on li "Worker" at bounding box center [425, 175] width 261 height 40
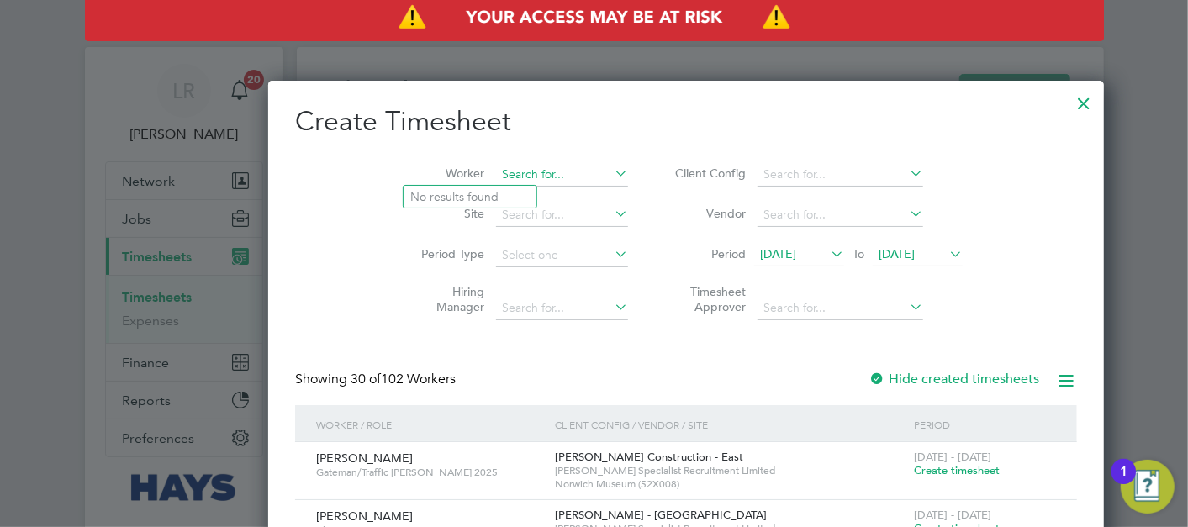
click at [496, 179] on input at bounding box center [562, 175] width 132 height 24
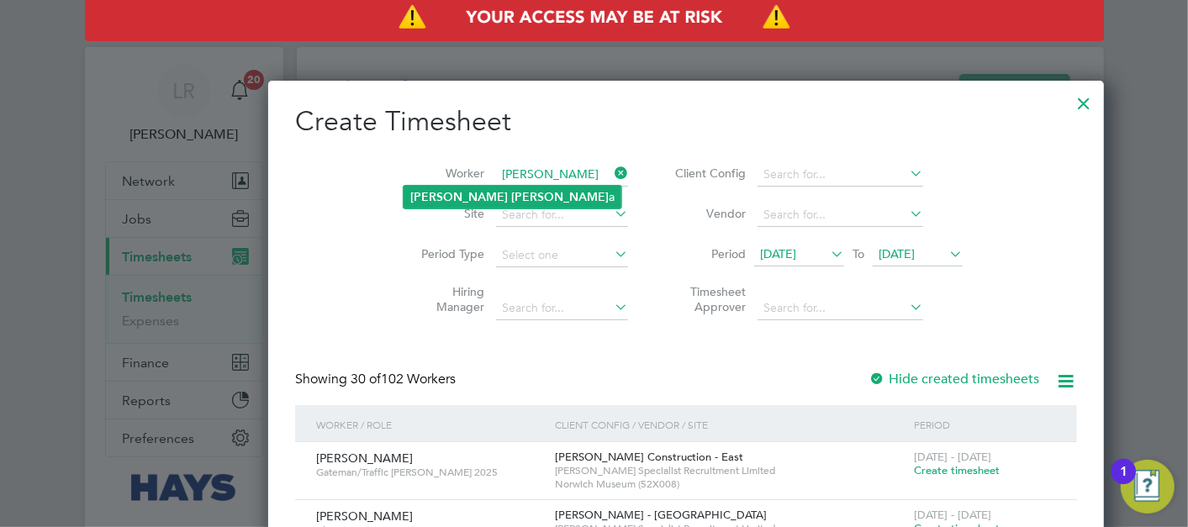
type input "[PERSON_NAME]"
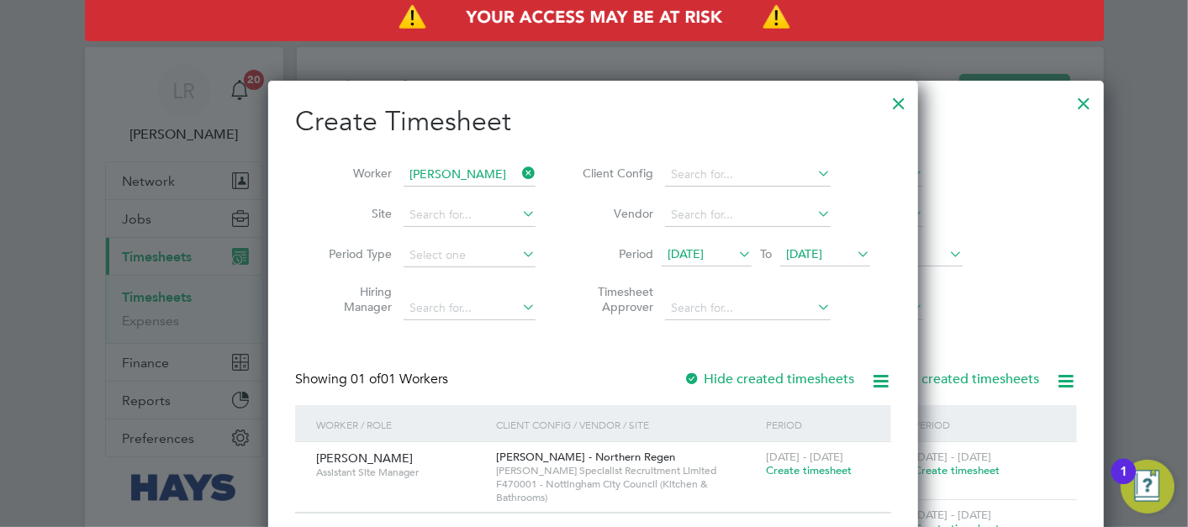
click at [774, 373] on label "Hide created timesheets" at bounding box center [768, 379] width 171 height 17
click at [775, 374] on label "Hide created timesheets" at bounding box center [768, 379] width 171 height 17
